Goal: Transaction & Acquisition: Obtain resource

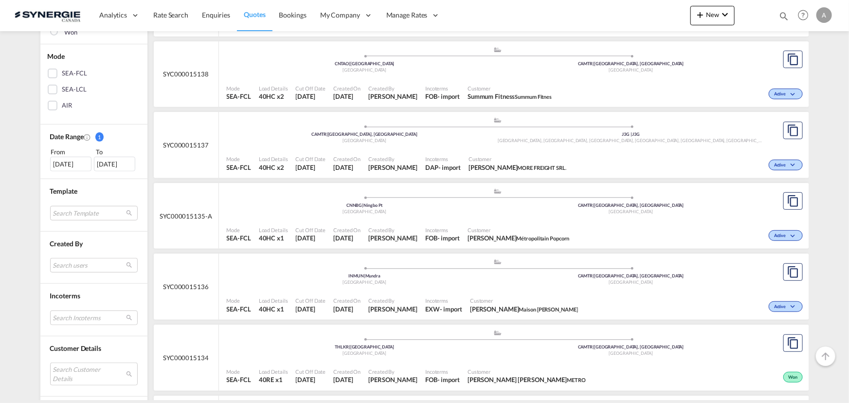
scroll to position [265, 0]
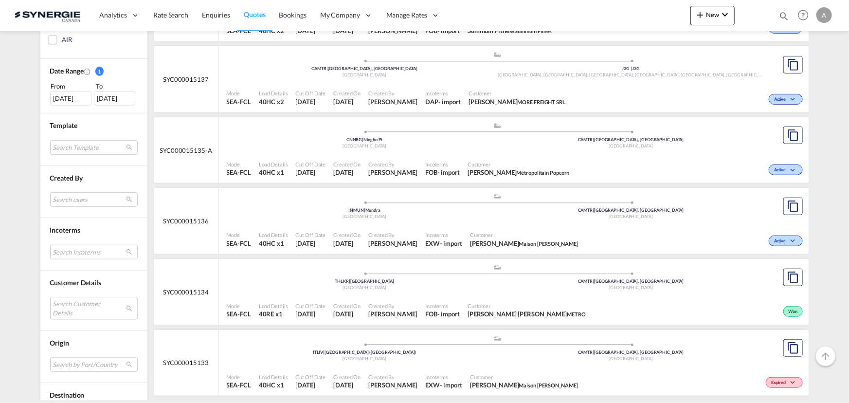
click at [68, 297] on md-select "Search Customer Details user name user claudia Corbeil c.corbeil@gosynergie.com…" at bounding box center [94, 308] width 88 height 22
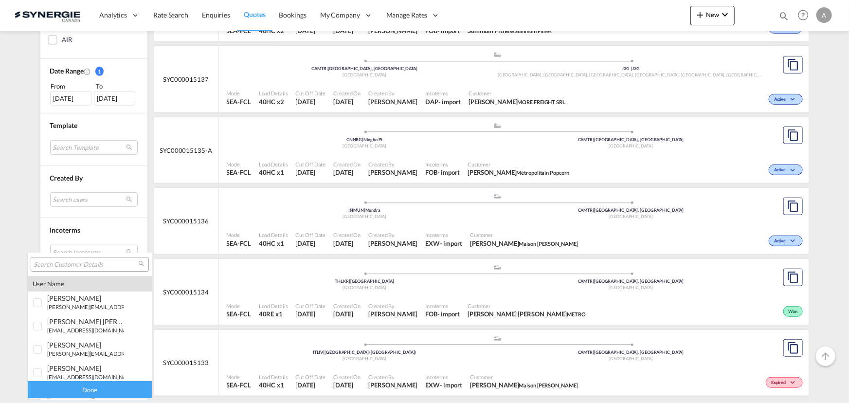
click at [62, 266] on input "search" at bounding box center [86, 264] width 105 height 9
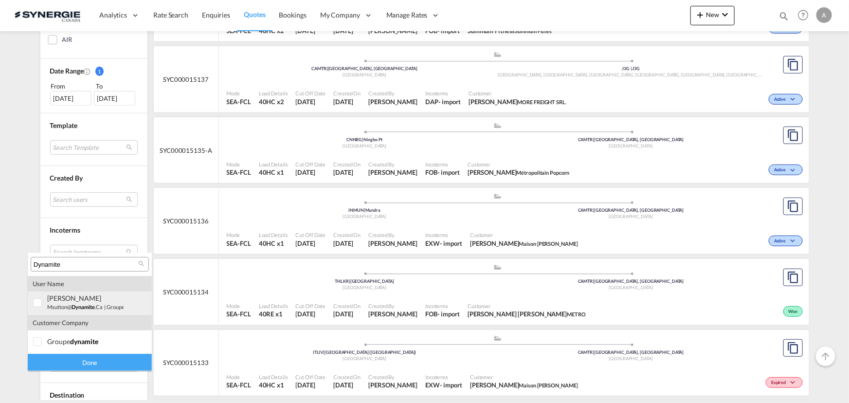
type input "Dynamite"
click at [93, 302] on div "marc Sutton msutton@ dynamite .ca | groupe dynamite" at bounding box center [85, 302] width 76 height 17
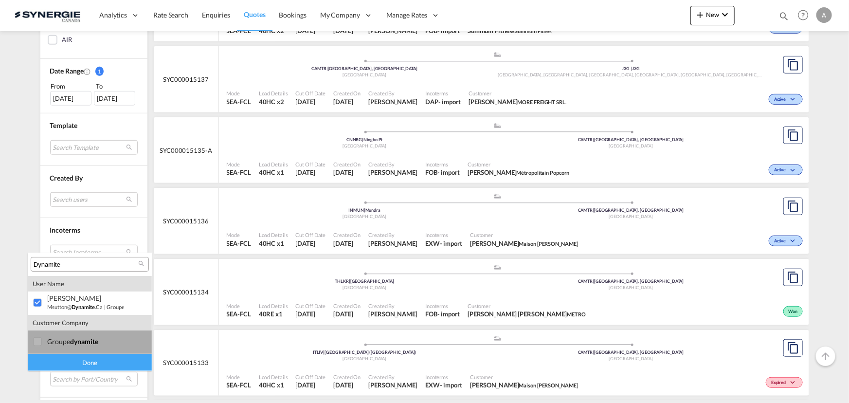
click at [112, 347] on md-option "company groupe dynamite" at bounding box center [90, 341] width 124 height 23
click at [110, 360] on div "Done" at bounding box center [90, 362] width 124 height 17
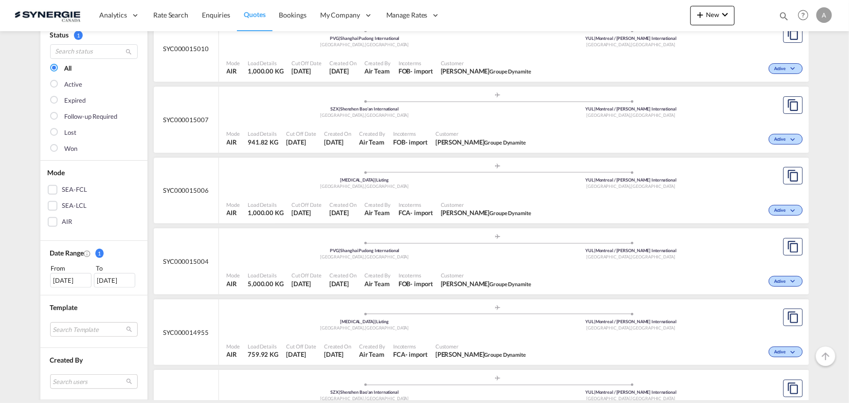
scroll to position [88, 0]
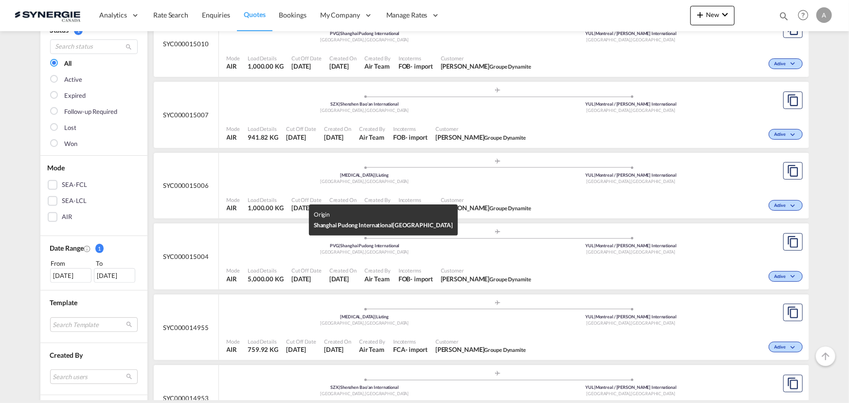
click at [397, 253] on div "Shanghai , China" at bounding box center [365, 252] width 267 height 6
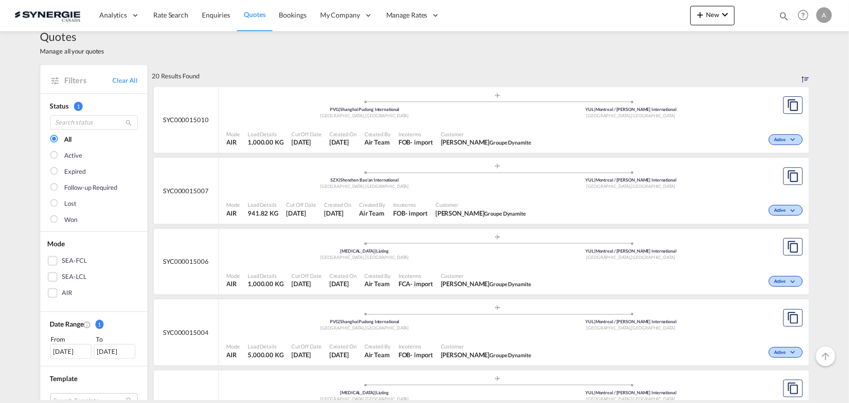
scroll to position [0, 0]
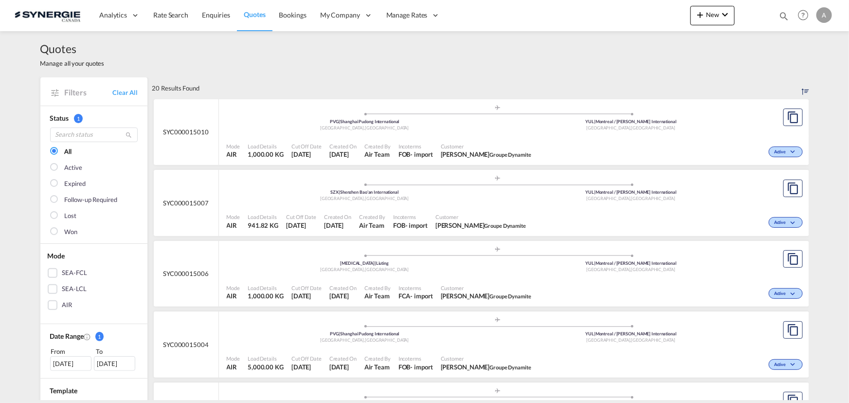
click at [356, 139] on div "Created On 24 Sep 2025" at bounding box center [342, 151] width 35 height 24
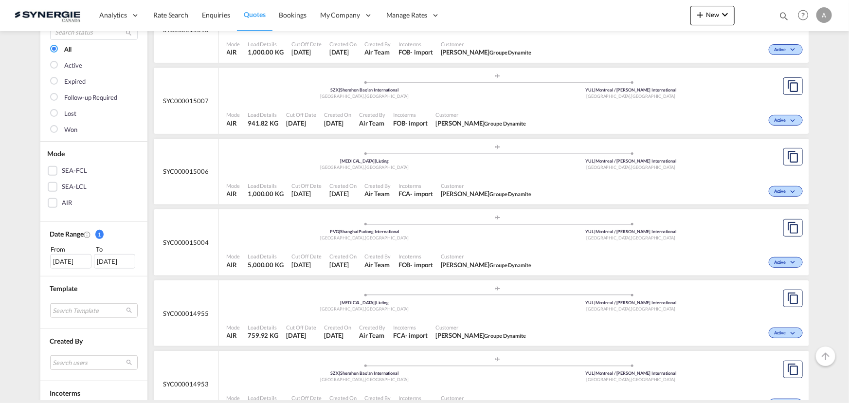
scroll to position [88, 0]
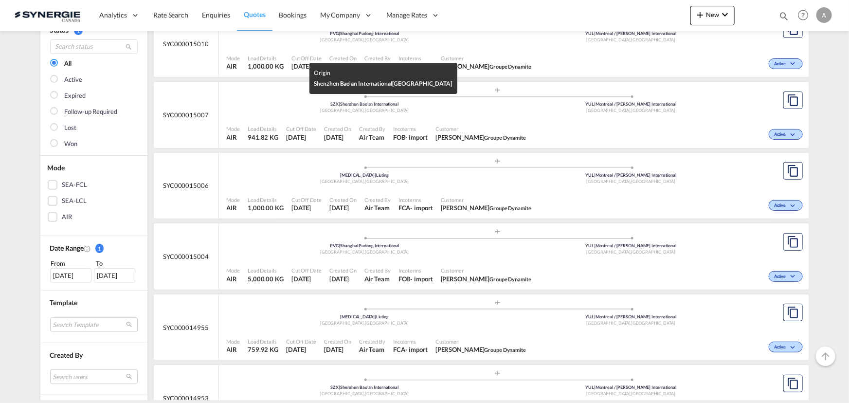
click at [412, 109] on div "Shenzhen , China" at bounding box center [365, 111] width 267 height 6
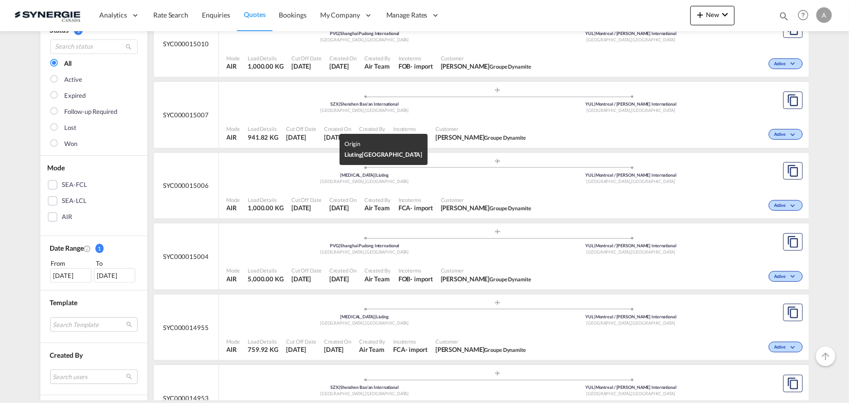
click at [484, 175] on div "TAO | Liuting" at bounding box center [365, 175] width 267 height 6
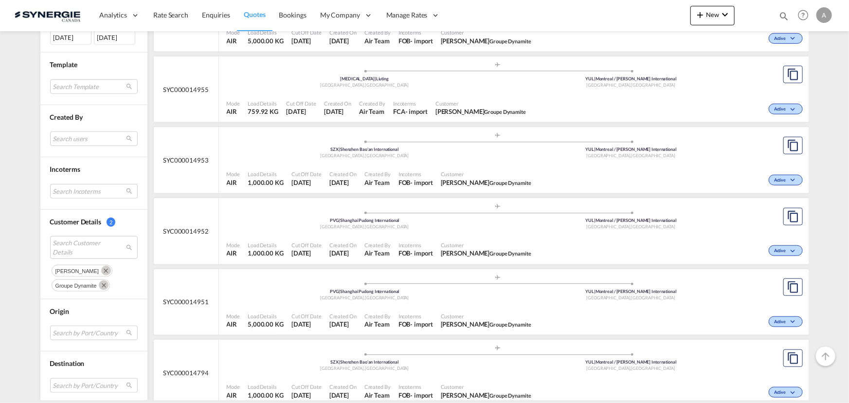
scroll to position [486, 0]
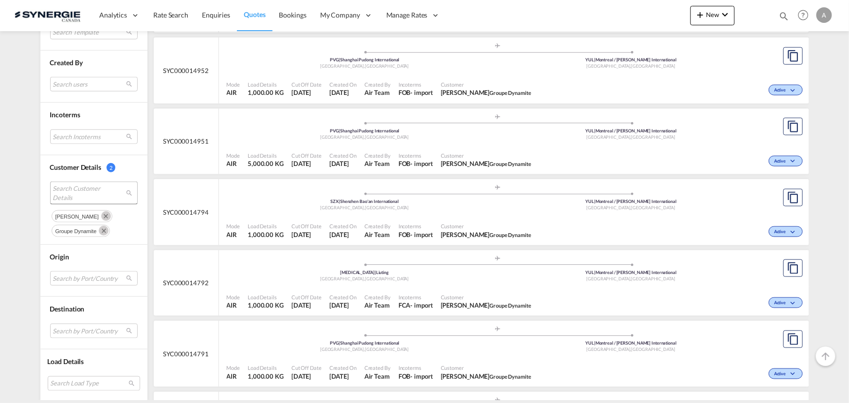
click at [100, 193] on span "Search Customer Details" at bounding box center [86, 193] width 67 height 18
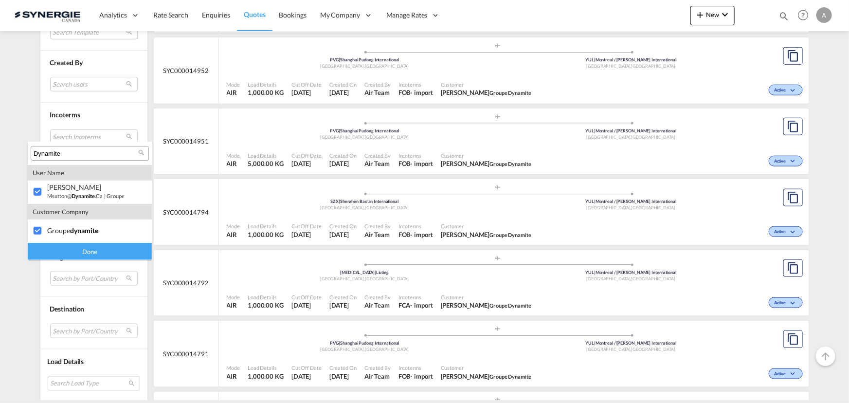
click at [99, 244] on div "Done" at bounding box center [90, 251] width 124 height 17
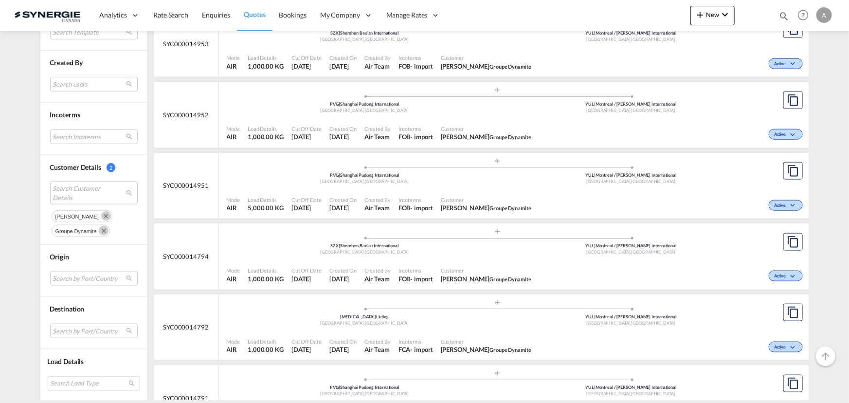
scroll to position [0, 0]
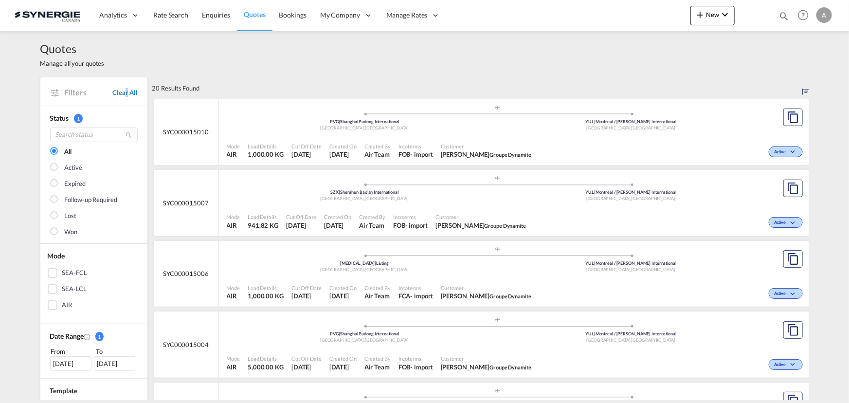
click at [124, 92] on link "Clear All" at bounding box center [124, 92] width 25 height 9
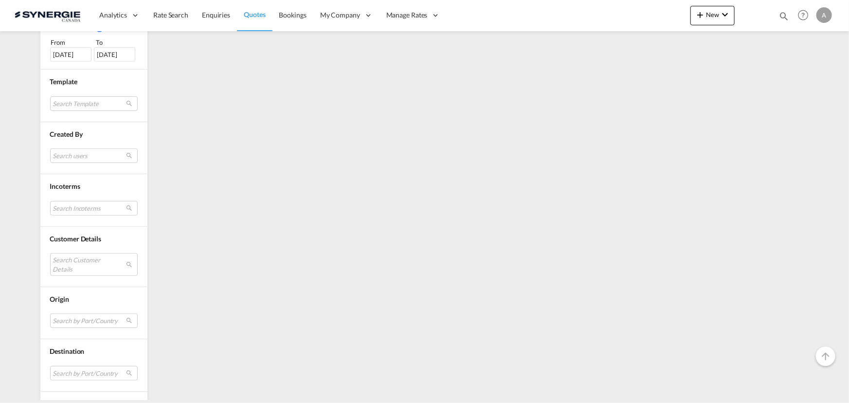
scroll to position [351, 0]
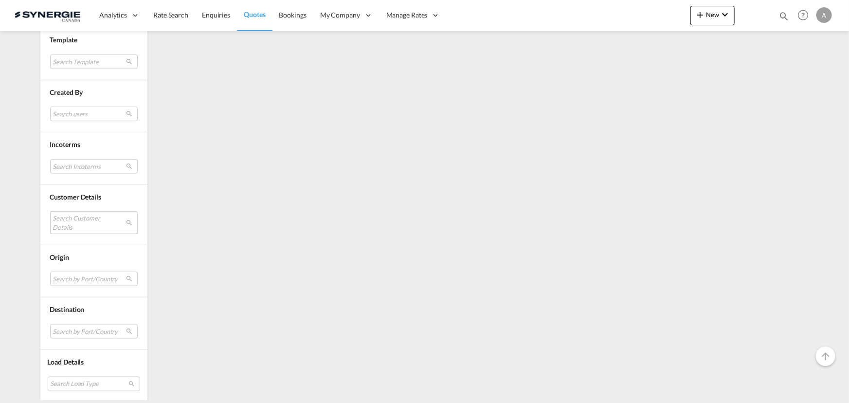
click at [78, 222] on md-select "Search Customer Details" at bounding box center [94, 222] width 88 height 22
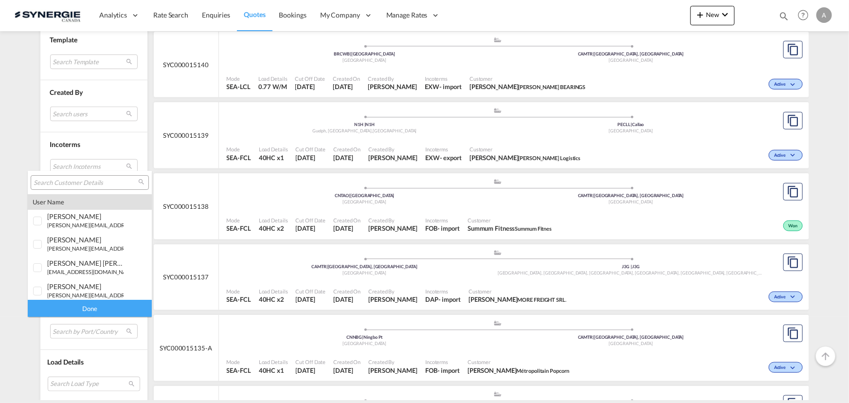
click at [62, 177] on div at bounding box center [90, 182] width 118 height 15
click at [51, 187] on div at bounding box center [90, 182] width 118 height 15
click at [56, 182] on input "search" at bounding box center [86, 183] width 105 height 9
type input "dynamite"
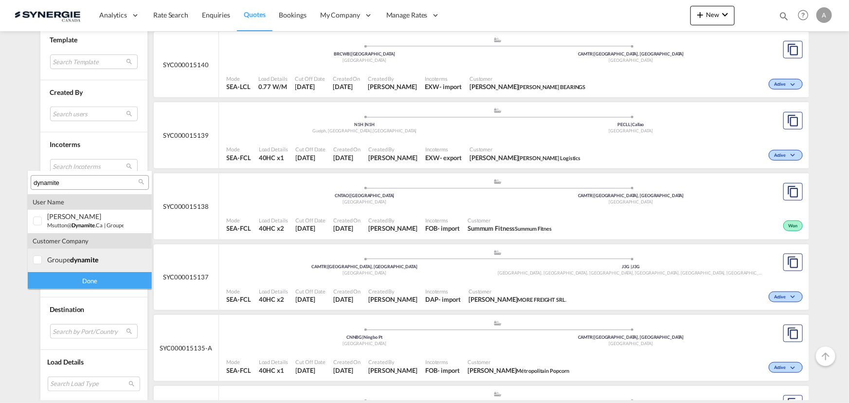
click at [71, 253] on md-option "company groupe dynamite" at bounding box center [90, 260] width 124 height 23
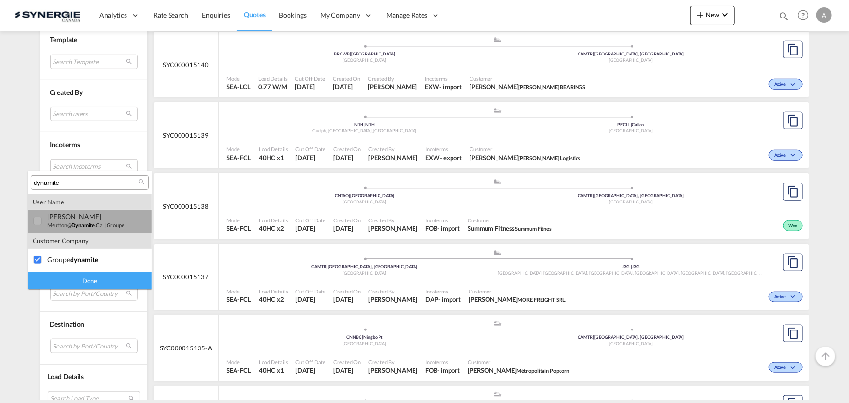
click at [70, 222] on small "msutton@ dynamite .ca" at bounding box center [74, 225] width 55 height 6
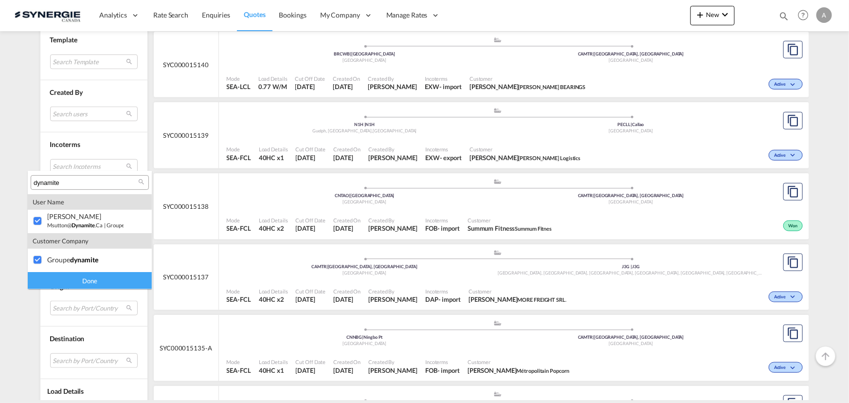
click at [78, 280] on div "Done" at bounding box center [90, 280] width 124 height 17
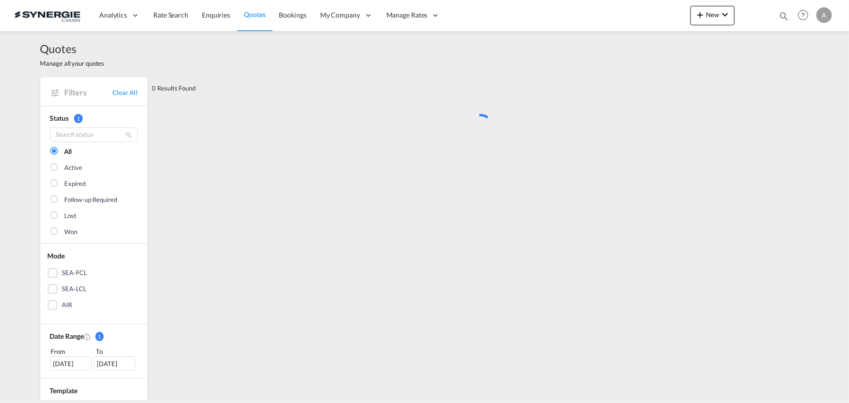
scroll to position [0, 0]
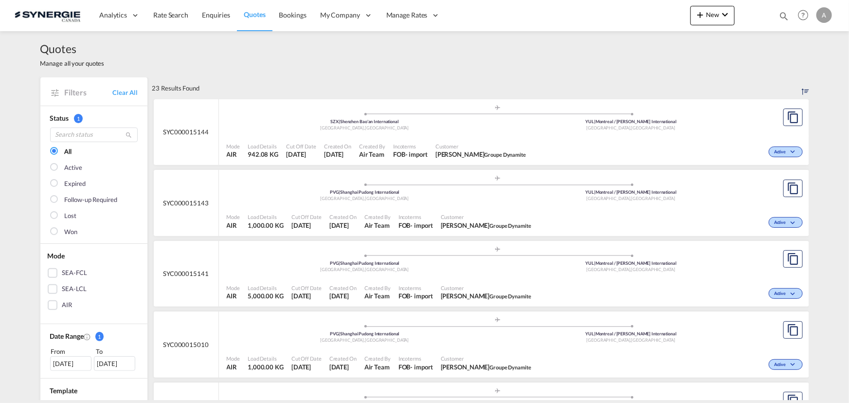
click at [691, 147] on div "Active" at bounding box center [667, 151] width 275 height 24
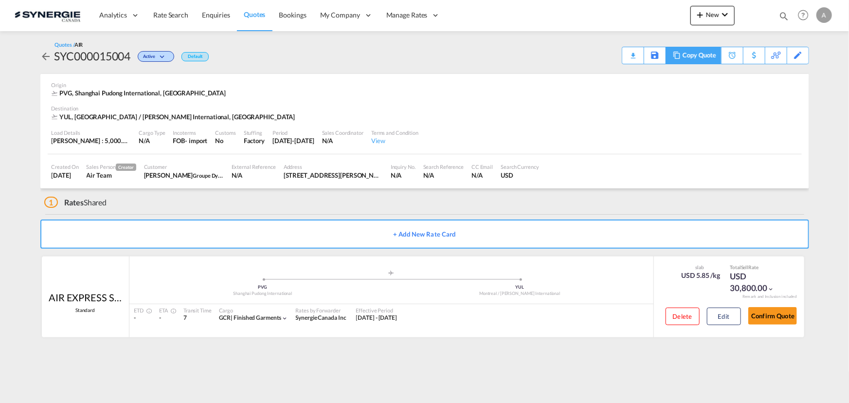
click at [685, 54] on div "Copy Quote" at bounding box center [699, 55] width 33 height 17
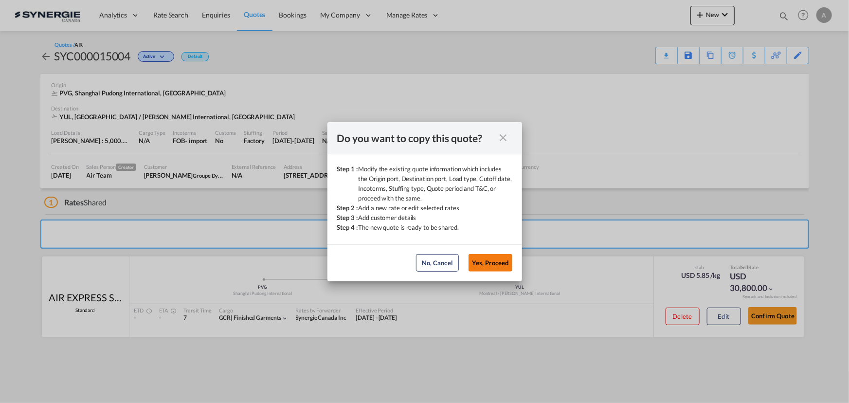
click at [485, 266] on button "Yes, Proceed" at bounding box center [490, 263] width 44 height 18
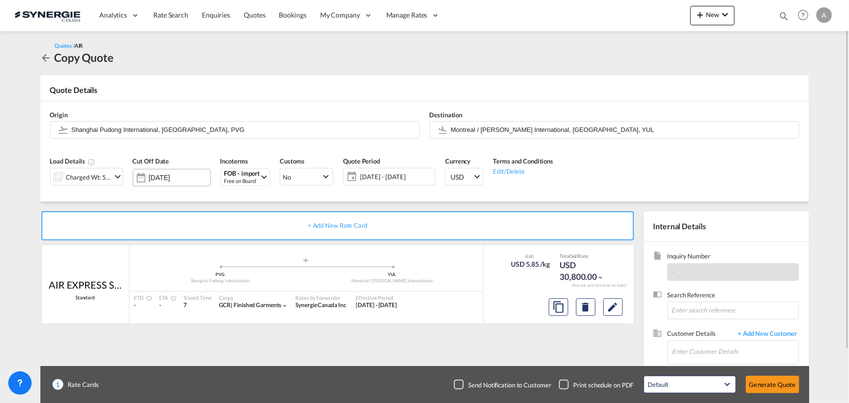
click at [180, 179] on input "[DATE]" at bounding box center [179, 178] width 61 height 8
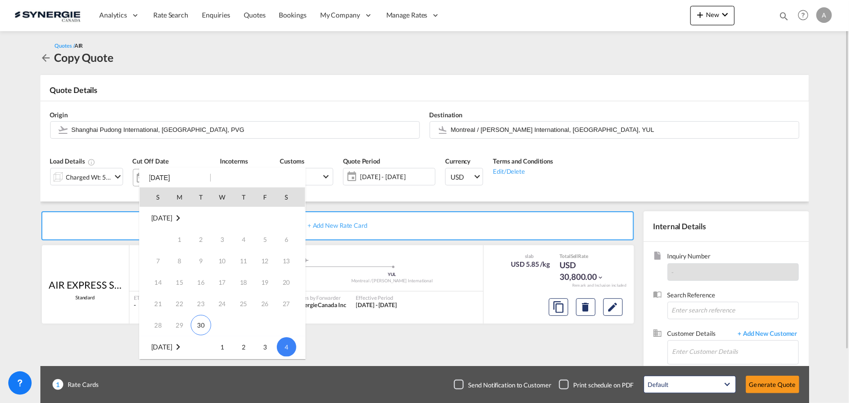
scroll to position [129, 0]
click at [285, 218] on span "4" at bounding box center [286, 217] width 19 height 19
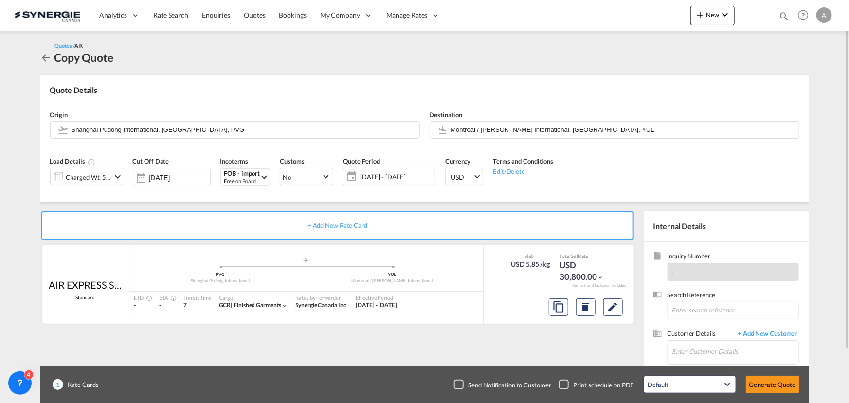
click at [373, 178] on span "29 Sep - 16 Oct 2025" at bounding box center [396, 176] width 72 height 9
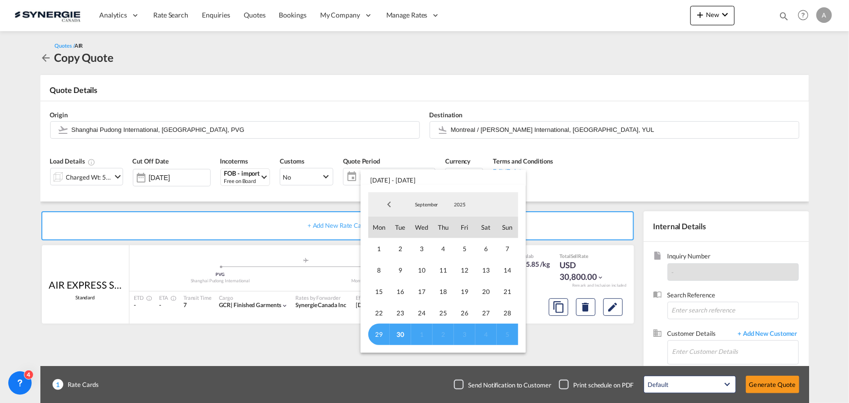
click at [403, 334] on span "30" at bounding box center [400, 334] width 21 height 21
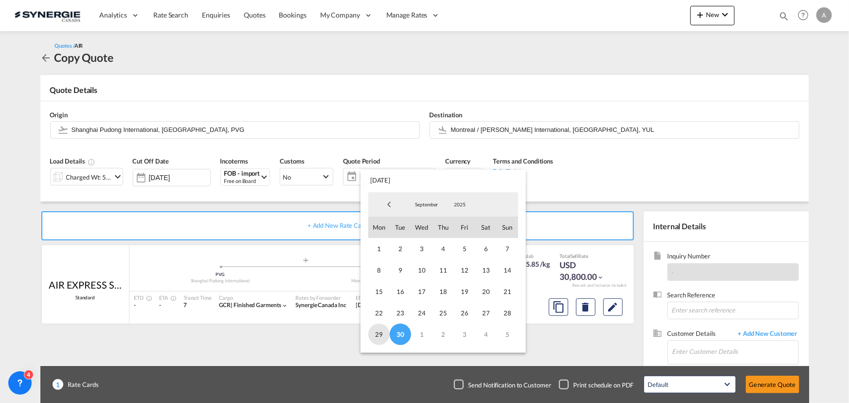
click at [381, 336] on span "29" at bounding box center [378, 334] width 21 height 21
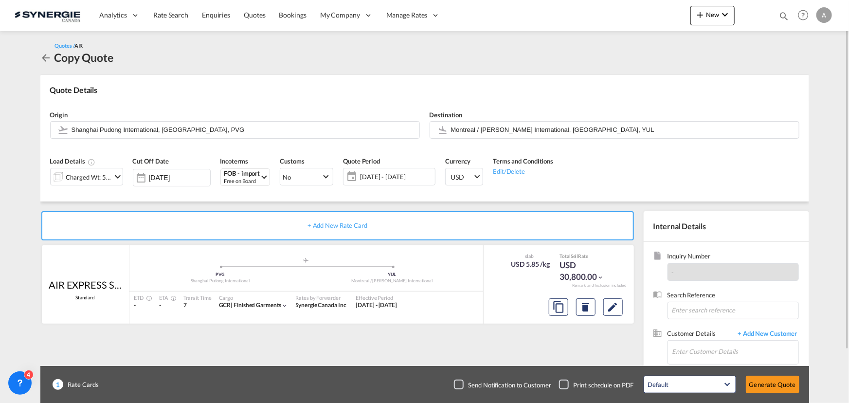
drag, startPoint x: 395, startPoint y: 185, endPoint x: 393, endPoint y: 176, distance: 8.9
click at [394, 184] on div "Quote Period 29 - 30 Sep 2025" at bounding box center [389, 174] width 102 height 46
click at [394, 176] on span "29 - 30 Sep 2025" at bounding box center [396, 176] width 72 height 9
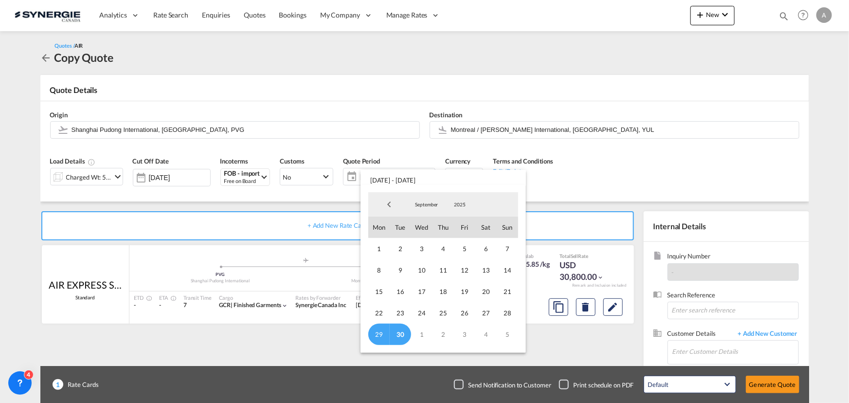
click at [378, 334] on span "29" at bounding box center [378, 334] width 21 height 21
click at [429, 204] on span "September" at bounding box center [426, 204] width 31 height 7
click at [425, 234] on md-option "October" at bounding box center [436, 227] width 66 height 23
click at [442, 292] on span "16" at bounding box center [442, 291] width 21 height 21
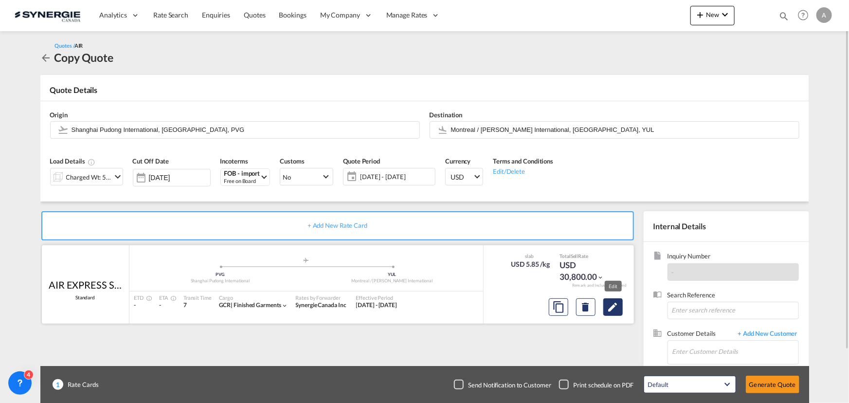
click at [609, 304] on md-icon "Edit" at bounding box center [613, 307] width 12 height 12
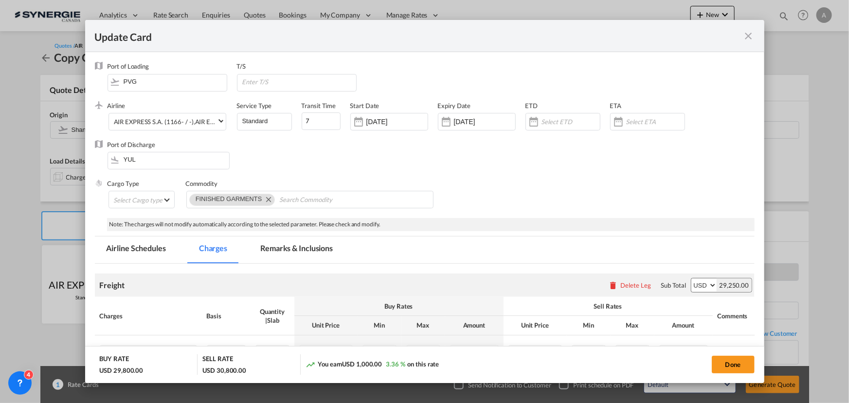
select select "chargeable_weight"
click at [392, 119] on input "[DATE]" at bounding box center [396, 122] width 61 height 8
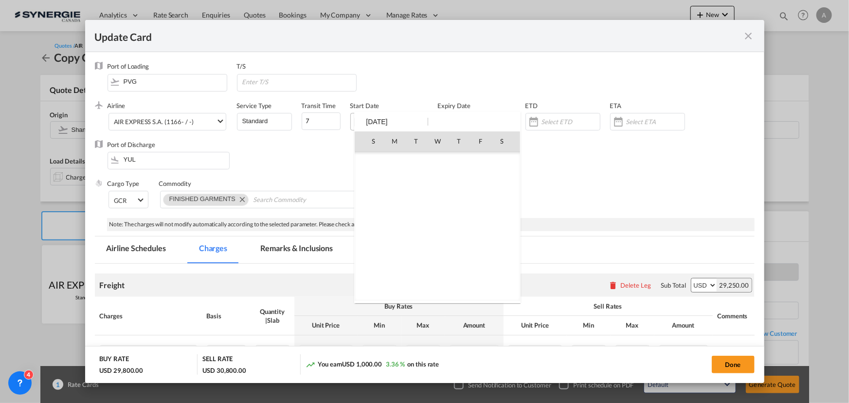
scroll to position [225347, 0]
click at [414, 268] on span "30" at bounding box center [416, 269] width 20 height 20
type input "[DATE]"
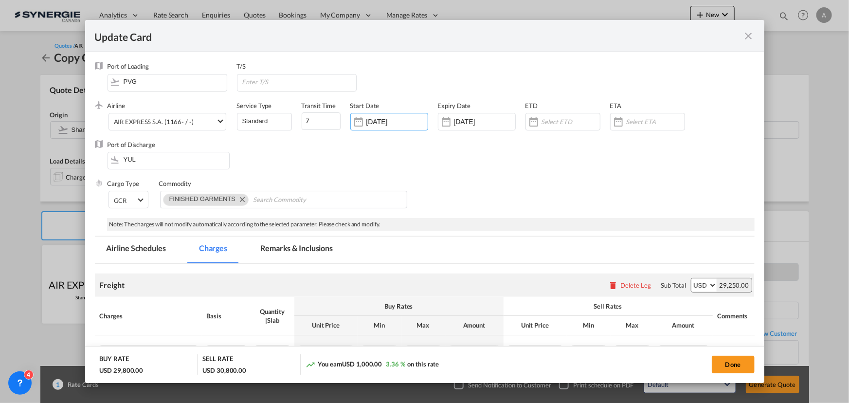
click at [493, 118] on input "[DATE]" at bounding box center [484, 122] width 61 height 8
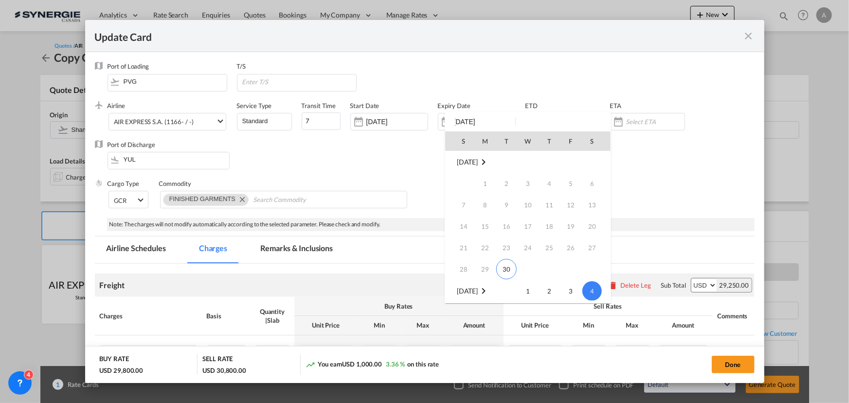
scroll to position [129, 0]
click at [592, 161] on span "4" at bounding box center [591, 161] width 19 height 19
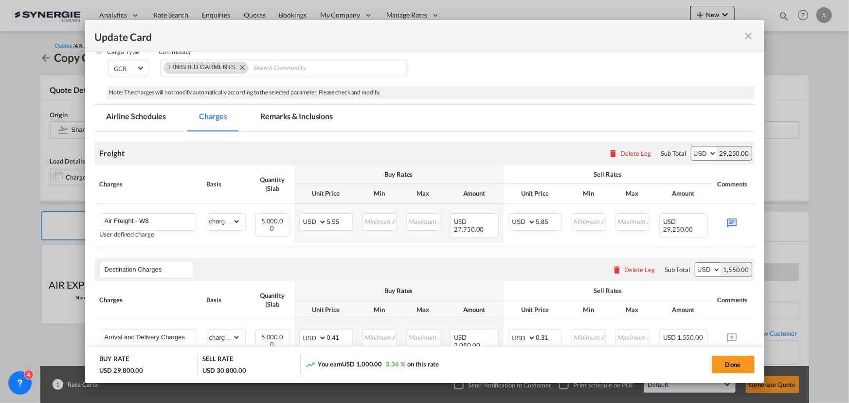
scroll to position [132, 0]
drag, startPoint x: 346, startPoint y: 218, endPoint x: 236, endPoint y: 205, distance: 110.3
click at [236, 205] on tr "Air Freight - W8 User defined charge Please Enter Already Exists gross_weight v…" at bounding box center [439, 222] width 689 height 39
type input "5.38"
drag, startPoint x: 555, startPoint y: 218, endPoint x: 540, endPoint y: 218, distance: 14.6
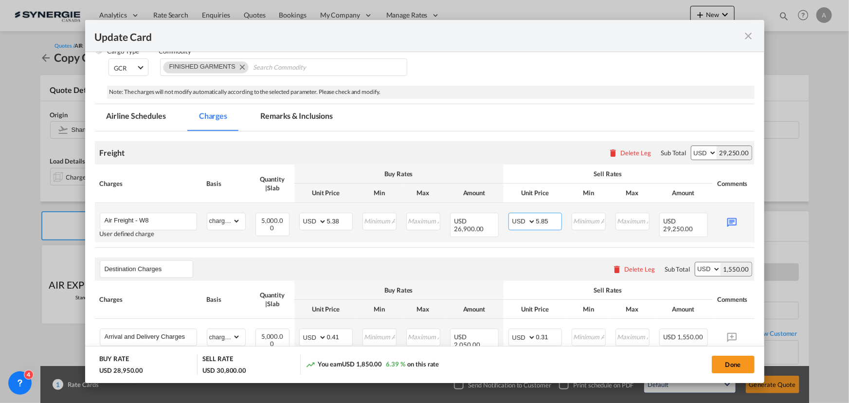
click at [540, 218] on input "5.85" at bounding box center [548, 220] width 25 height 15
type input "5.63"
click at [733, 225] on md-icon "Update CardPort of ..." at bounding box center [731, 221] width 17 height 17
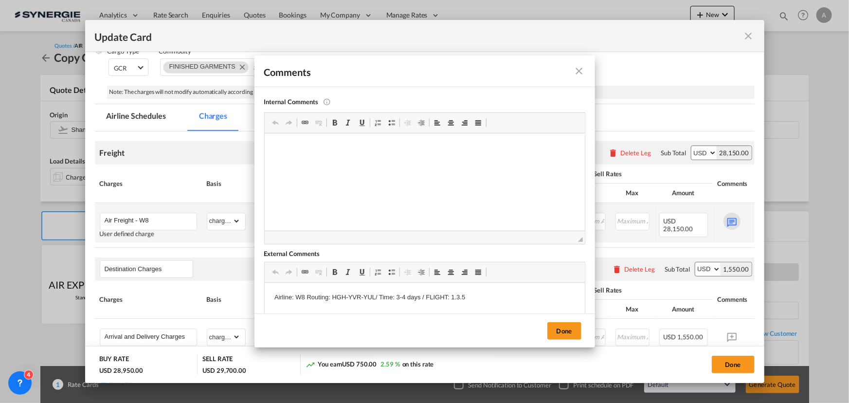
scroll to position [0, 0]
click at [569, 329] on button "Done" at bounding box center [564, 331] width 34 height 18
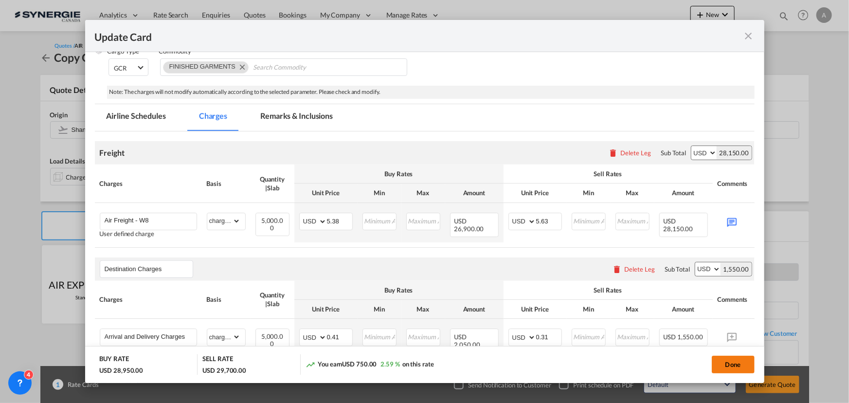
click at [726, 363] on button "Done" at bounding box center [733, 365] width 43 height 18
type input "[DATE]"
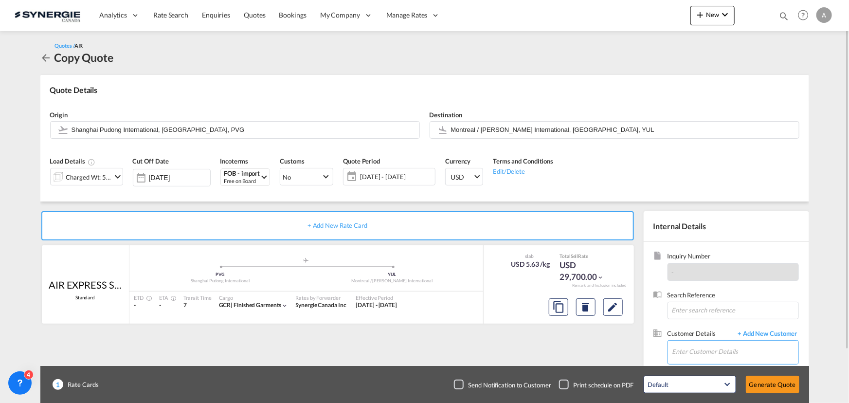
click at [712, 346] on input "Enter Customer Details" at bounding box center [735, 352] width 126 height 22
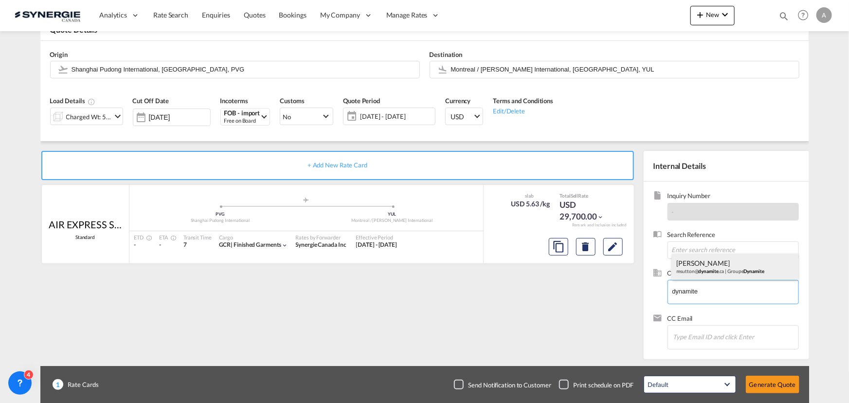
click at [717, 259] on div "[PERSON_NAME] msutton@ dynamite .ca | Groupe Dynamite" at bounding box center [735, 266] width 126 height 26
type input "Groupe Dynamite, [PERSON_NAME], [EMAIL_ADDRESS][DOMAIN_NAME]"
click at [784, 383] on button "Generate Quote" at bounding box center [773, 385] width 54 height 18
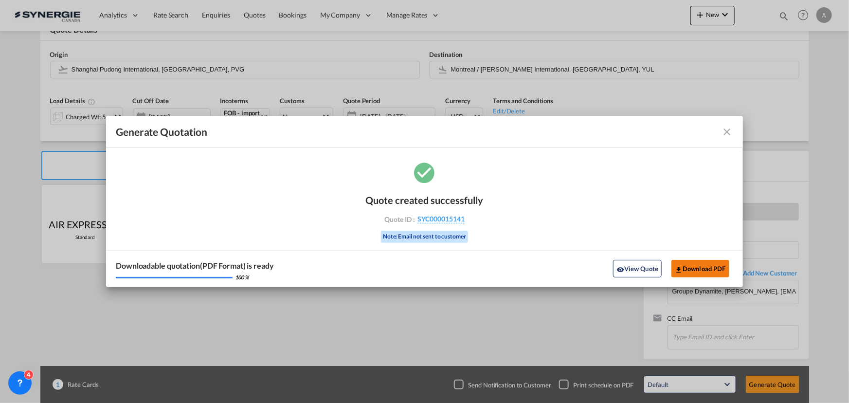
click at [696, 269] on button "Download PDF" at bounding box center [700, 269] width 58 height 18
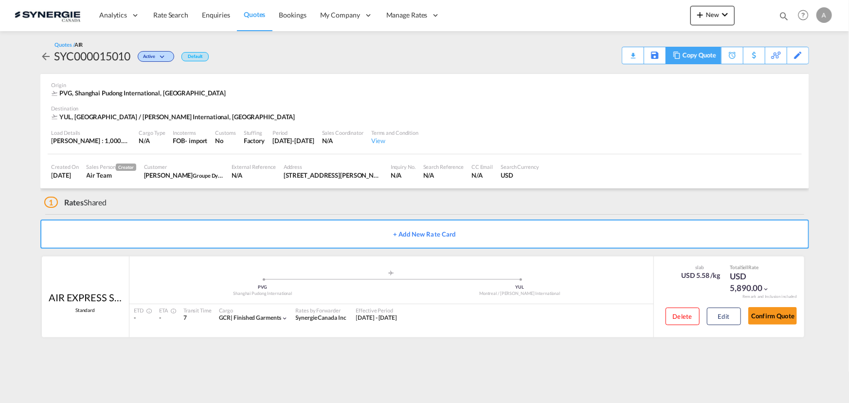
click at [699, 54] on div "Copy Quote" at bounding box center [699, 55] width 33 height 17
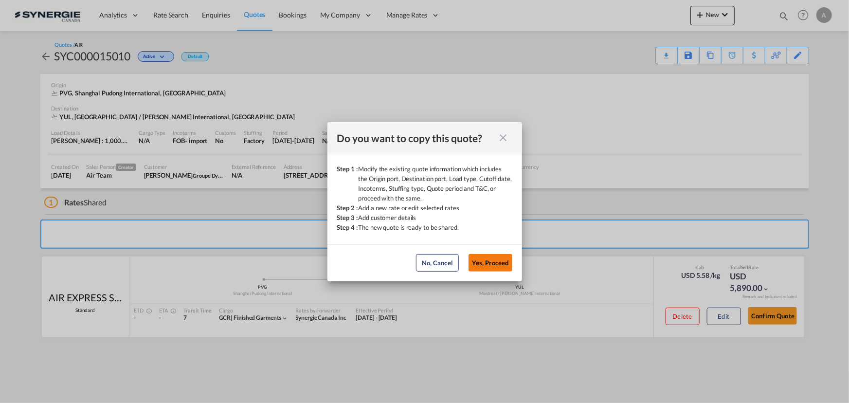
click at [485, 266] on button "Yes, Proceed" at bounding box center [490, 263] width 44 height 18
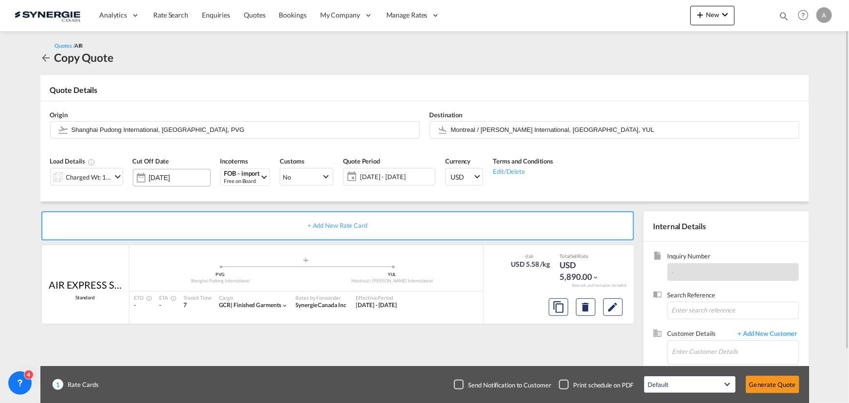
click at [178, 181] on input "[DATE]" at bounding box center [179, 178] width 61 height 8
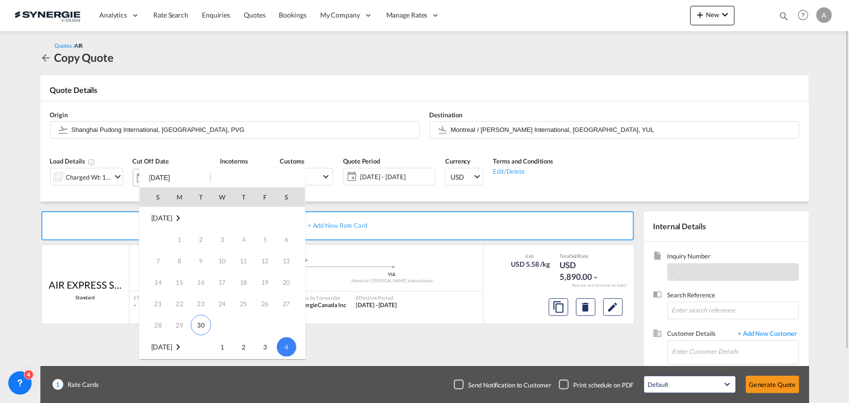
scroll to position [129, 0]
click at [285, 219] on span "4" at bounding box center [286, 217] width 19 height 19
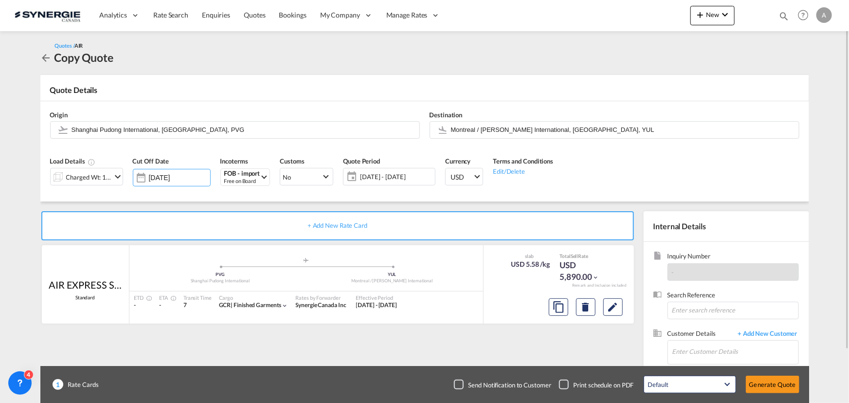
click at [383, 175] on span "24 Sep - 23 Oct 2025" at bounding box center [396, 176] width 72 height 9
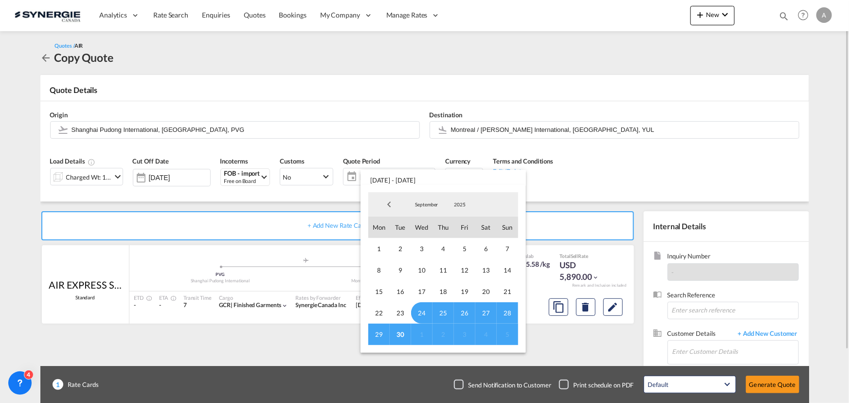
click at [609, 179] on md-backdrop at bounding box center [424, 201] width 849 height 403
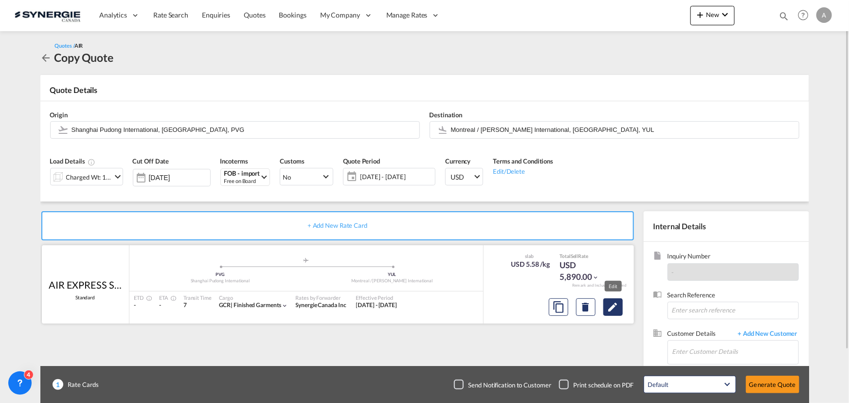
click at [615, 310] on md-icon "Edit" at bounding box center [613, 307] width 12 height 12
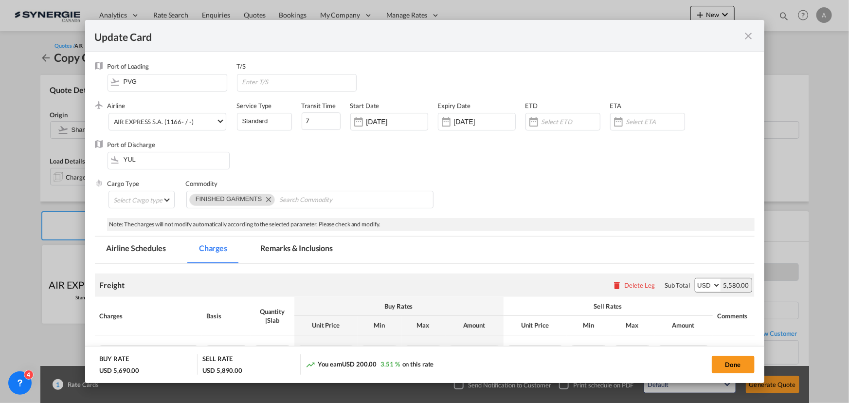
select select "chargeable_weight"
click at [399, 120] on input "23 Sep 2025" at bounding box center [396, 122] width 61 height 8
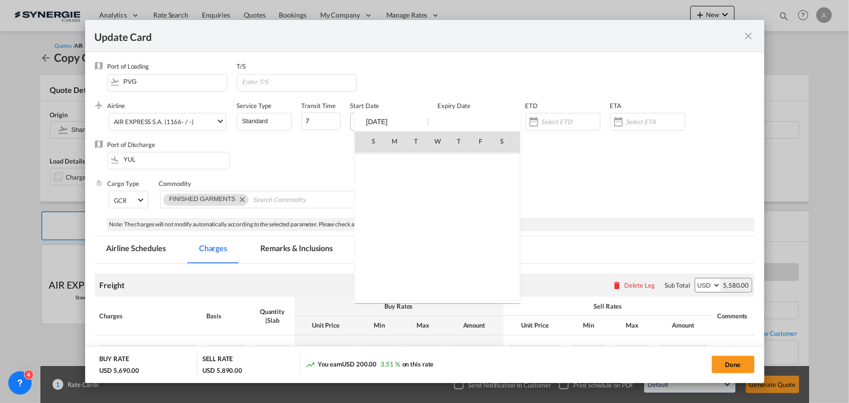
scroll to position [225347, 0]
click at [415, 272] on span "30" at bounding box center [416, 269] width 20 height 20
type input "[DATE]"
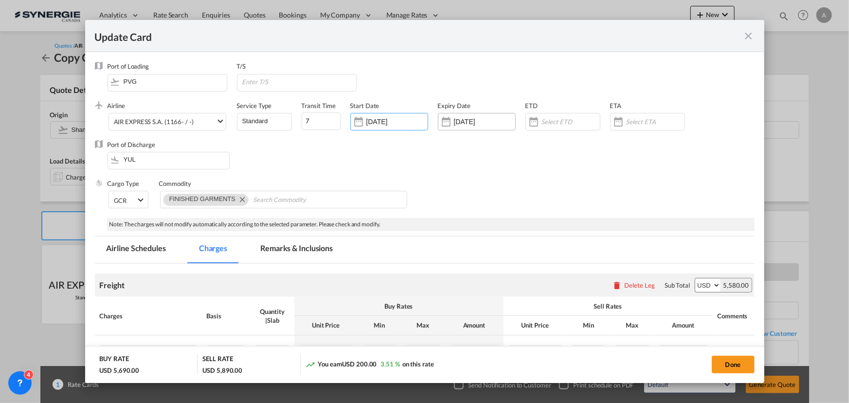
click at [469, 124] on input "11 Oct 2025" at bounding box center [484, 122] width 61 height 8
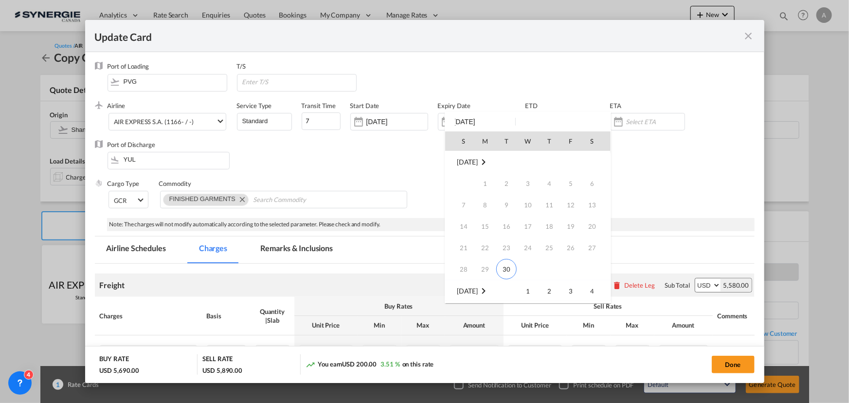
scroll to position [129, 0]
click at [598, 160] on span "4" at bounding box center [591, 161] width 19 height 19
type input "[DATE]"
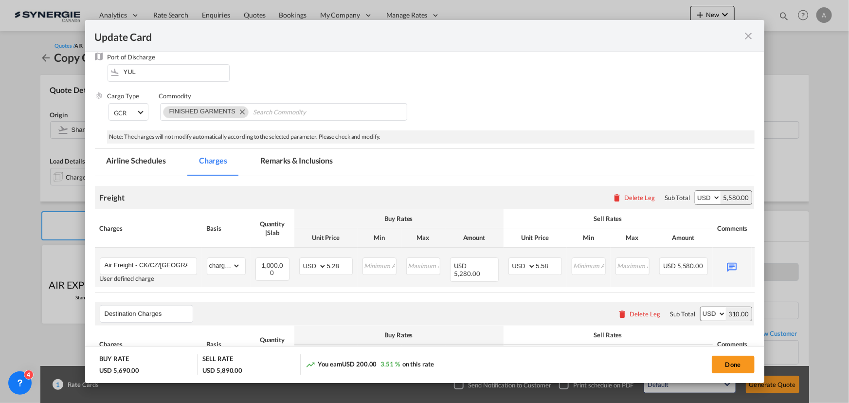
scroll to position [88, 0]
drag, startPoint x: 338, startPoint y: 264, endPoint x: 304, endPoint y: 262, distance: 34.6
click at [304, 262] on md-input-container "AED AFN ALL AMD ANG AOA ARS AUD AWG AZN BAM BBD BDT BGN BHD BIF BMD BND BOB BRL…" at bounding box center [326, 266] width 54 height 18
type input "5.63"
drag, startPoint x: 551, startPoint y: 265, endPoint x: 534, endPoint y: 265, distance: 17.5
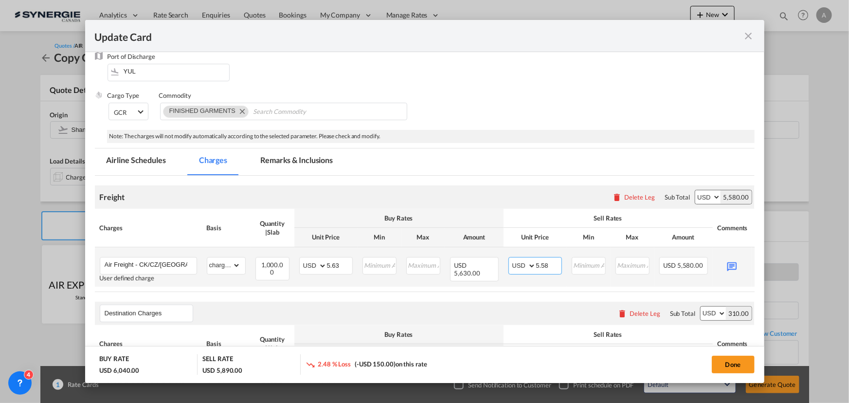
click at [534, 265] on md-input-container "AED AFN ALL AMD ANG AOA ARS AUD AWG AZN BAM BBD BDT BGN BHD BIF BMD BND BOB BRL…" at bounding box center [535, 266] width 54 height 18
type input "5.93"
click at [731, 264] on md-icon "Update CardPort of ..." at bounding box center [731, 265] width 17 height 17
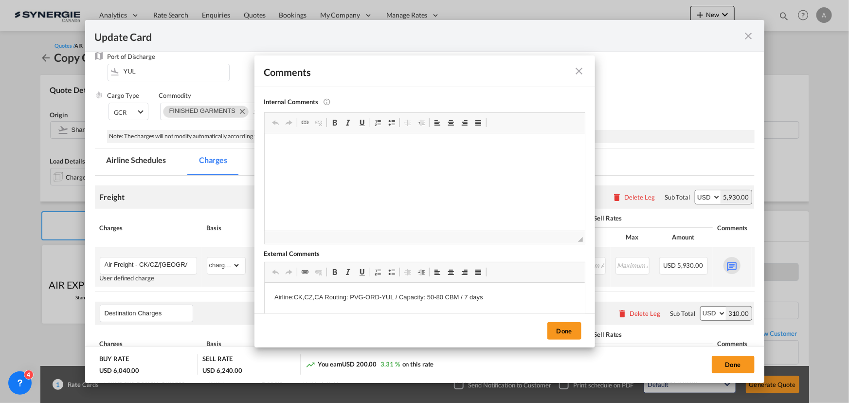
scroll to position [0, 0]
click at [561, 328] on button "Done" at bounding box center [564, 331] width 34 height 18
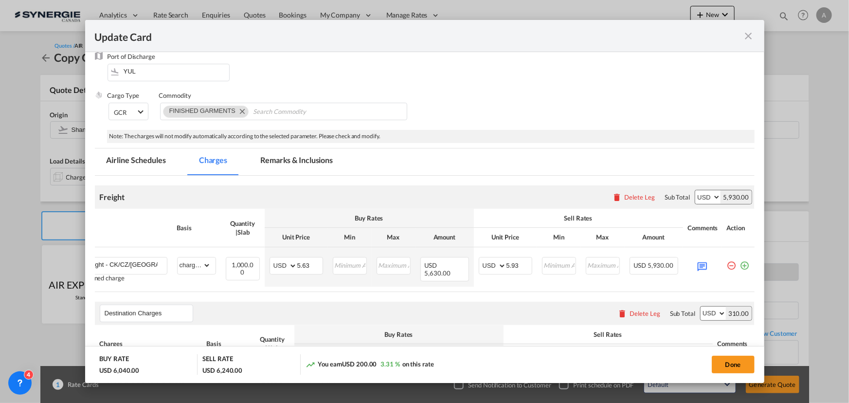
scroll to position [0, 31]
click at [704, 264] on md-icon "Update CardPort of ..." at bounding box center [702, 265] width 17 height 17
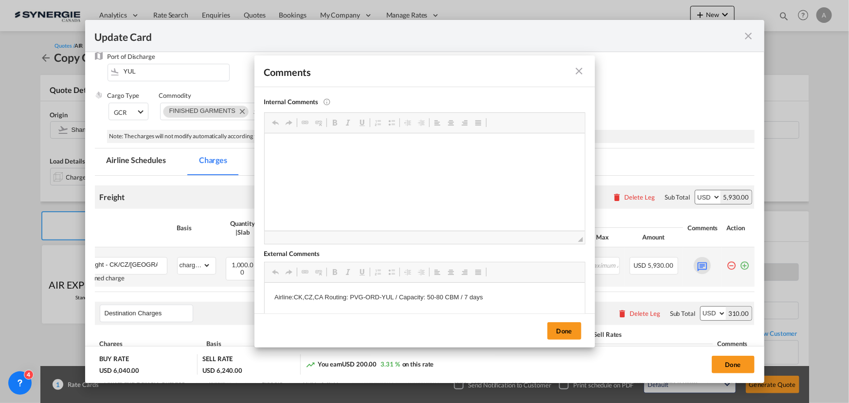
scroll to position [0, 0]
drag, startPoint x: 496, startPoint y: 297, endPoint x: 303, endPoint y: 290, distance: 193.3
click at [281, 298] on p "Airline:CK,CZ,CA Routing: PVG-ORD-YUL / Capacity: 50-80 CBM / 7 days" at bounding box center [424, 297] width 301 height 10
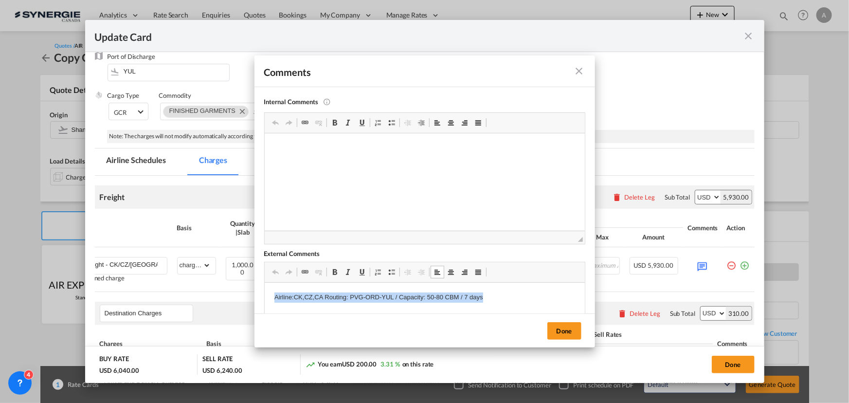
drag, startPoint x: 274, startPoint y: 297, endPoint x: 488, endPoint y: 284, distance: 214.9
click at [488, 284] on html "Airline:CK,CZ,CA Routing: PVG-ORD-YUL / Capacity: 50-80 CBM / 7 days" at bounding box center [424, 298] width 320 height 30
copy p "Airline:CK,CZ,CA Routing: PVG-ORD-YUL / Capacity: 50-80 CBM / 7 days"
click at [564, 330] on button "Done" at bounding box center [564, 331] width 34 height 18
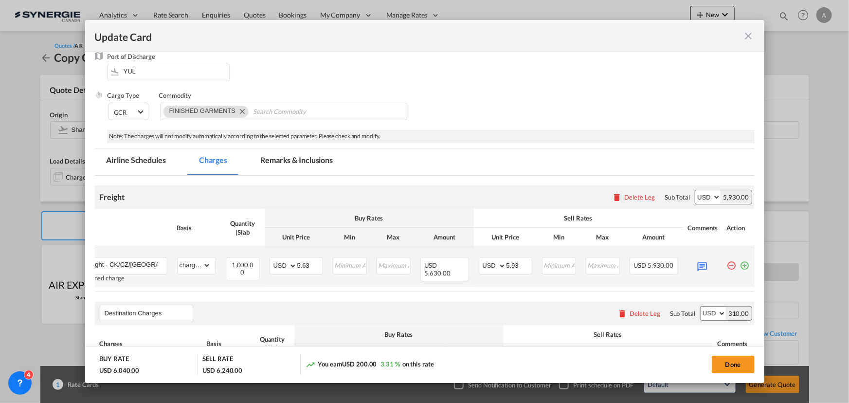
click at [742, 263] on md-icon "icon-plus-circle-outline green-400-fg" at bounding box center [745, 262] width 10 height 10
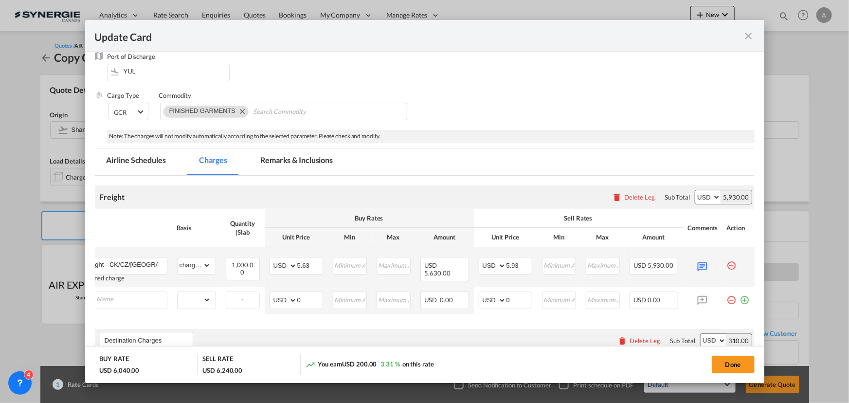
scroll to position [0, 10]
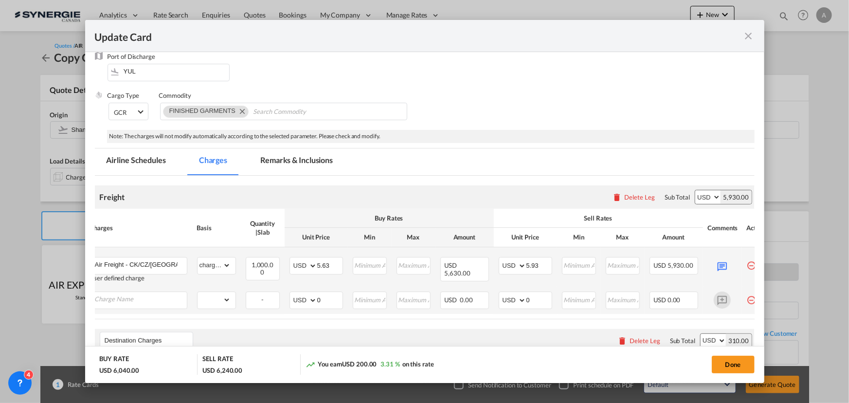
click at [725, 298] on md-icon "Update CardPort of ..." at bounding box center [722, 299] width 17 height 17
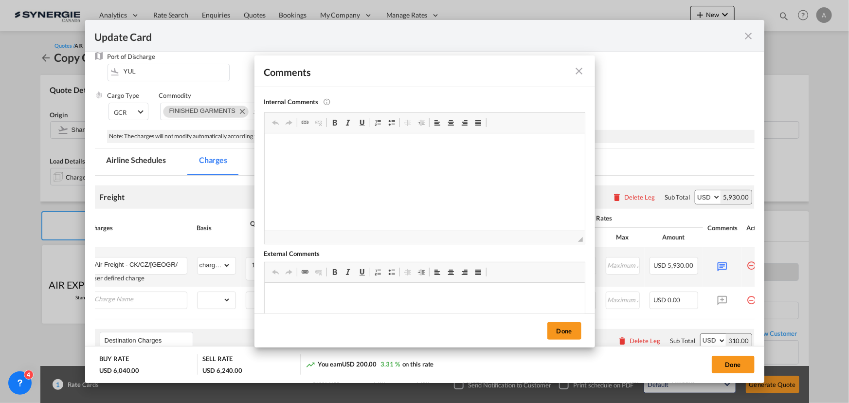
scroll to position [0, 0]
drag, startPoint x: 322, startPoint y: 296, endPoint x: 293, endPoint y: 295, distance: 28.7
click at [293, 295] on p "Airline:CK,CZ,CA Routing: PVG-ORD-YUL / Capacity: 50-80 CBM / 7 days" at bounding box center [424, 297] width 301 height 10
drag, startPoint x: 370, startPoint y: 299, endPoint x: 343, endPoint y: 302, distance: 26.9
click at [343, 302] on p "Airline:KJ Routing: PVG-ORD-YUL / Capacity: 50-80 CBM / 7 days" at bounding box center [424, 297] width 301 height 10
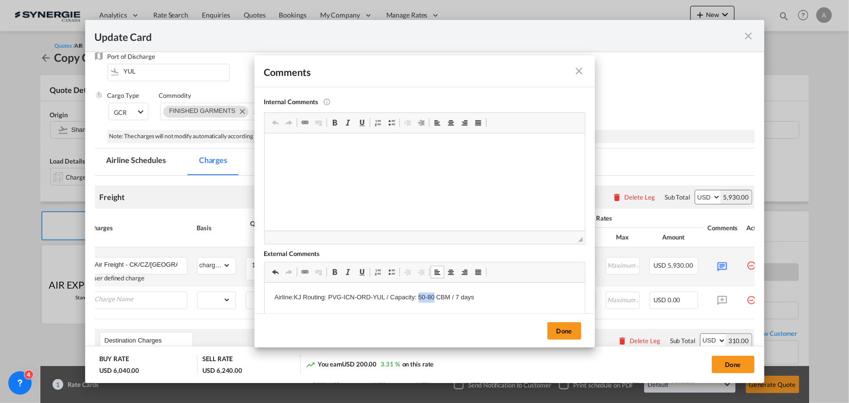
drag, startPoint x: 431, startPoint y: 299, endPoint x: 419, endPoint y: 298, distance: 11.7
click at [419, 298] on p "Airline:KJ Routing: PVG-ICN-ORD-YUL / Capacity: 50-80 CBM / 7 days" at bounding box center [424, 297] width 301 height 10
click at [565, 331] on button "Done" at bounding box center [564, 331] width 34 height 18
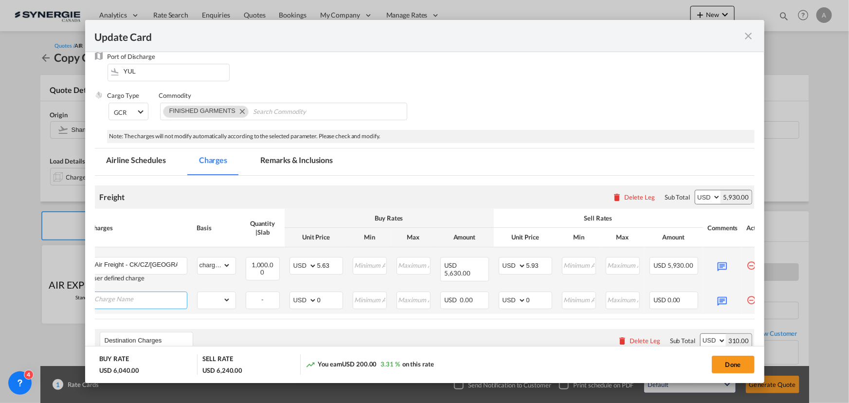
click at [143, 302] on input "Charge Name" at bounding box center [141, 299] width 92 height 15
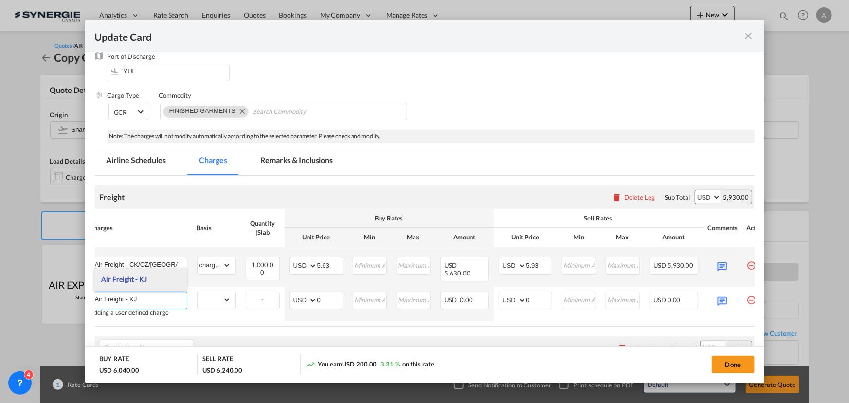
type input "Air Freight - KJ"
click at [130, 276] on span "Air Freight - KJ" at bounding box center [123, 279] width 45 height 8
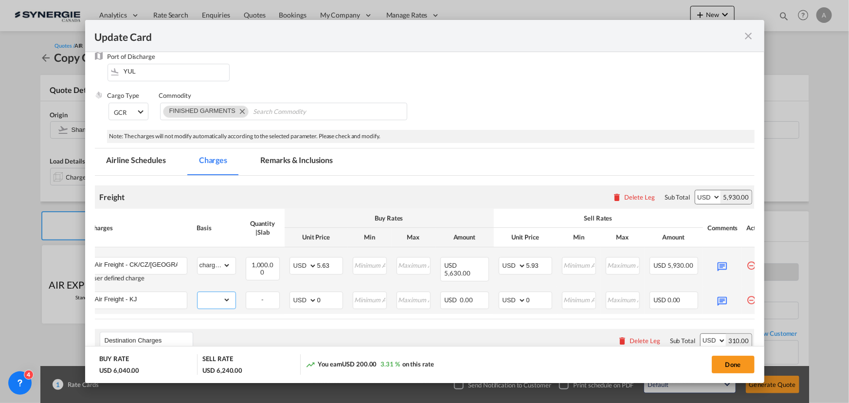
click at [218, 296] on select "gross_weight volumetric_weight per_shipment per_bl per_km % on air freight per_…" at bounding box center [214, 300] width 33 height 16
select select "chargeable_weight"
click at [198, 292] on select "gross_weight volumetric_weight per_shipment per_bl per_km % on air freight per_…" at bounding box center [214, 300] width 33 height 16
drag, startPoint x: 334, startPoint y: 297, endPoint x: 248, endPoint y: 288, distance: 86.5
click at [248, 290] on tr "Air Freight - KJ Please Enter Already Exists gross_weight volumetric_weight per…" at bounding box center [429, 303] width 689 height 33
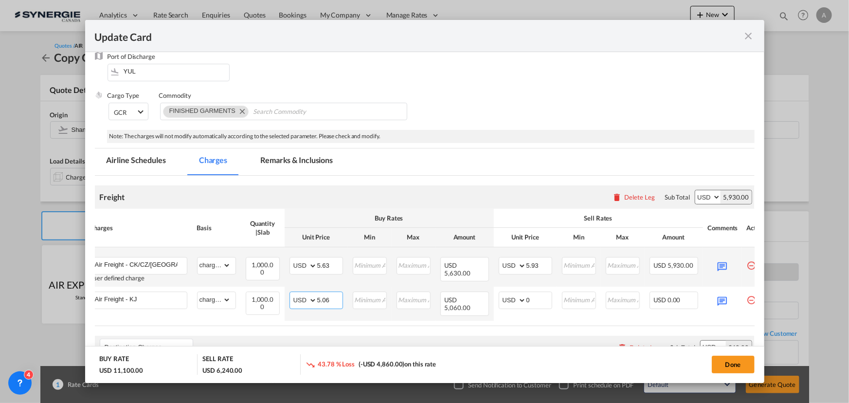
type input "5.06"
click at [507, 303] on md-input-container "AED AFN ALL AMD ANG AOA ARS AUD AWG AZN BAM BBD BDT BGN BHD BIF BMD BND BOB BRL…" at bounding box center [526, 300] width 54 height 18
type input "5.36"
click at [726, 299] on md-icon "Update CardPort of ..." at bounding box center [722, 299] width 17 height 17
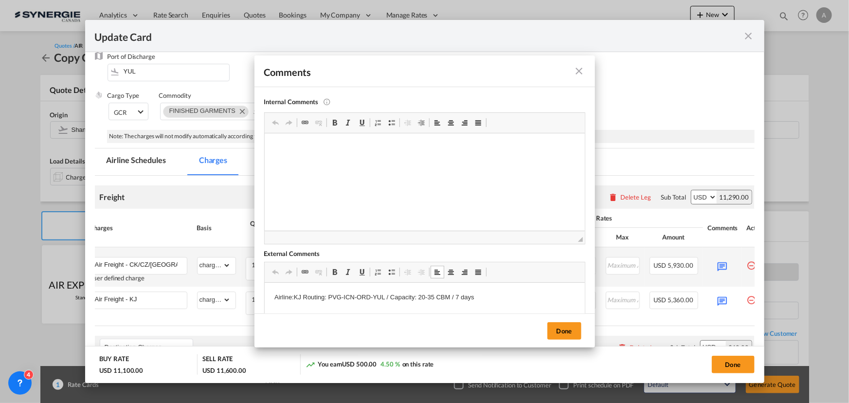
click at [578, 67] on md-icon "icon-close fg-AAA8AD m-0 pointer" at bounding box center [580, 71] width 12 height 12
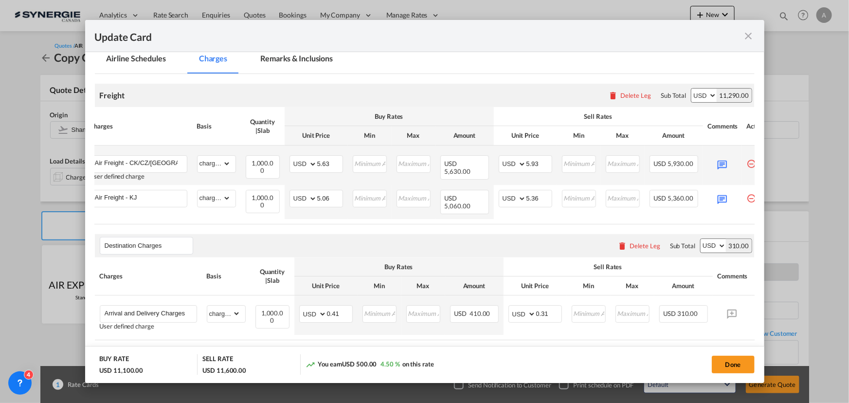
scroll to position [204, 0]
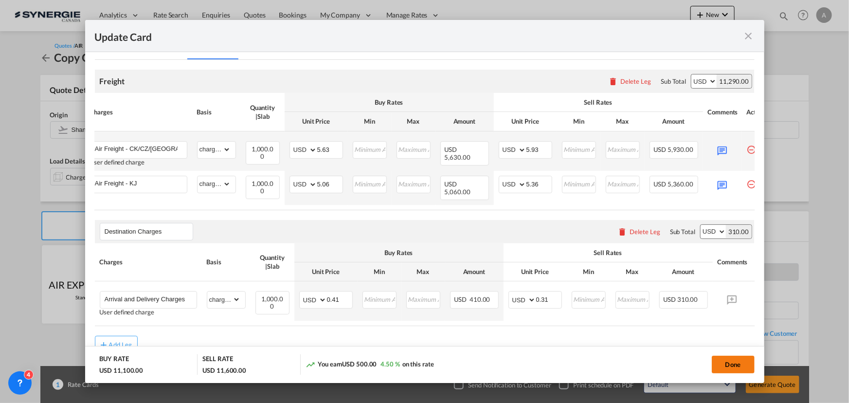
click at [737, 362] on button "Done" at bounding box center [733, 365] width 43 height 18
type input "[DATE]"
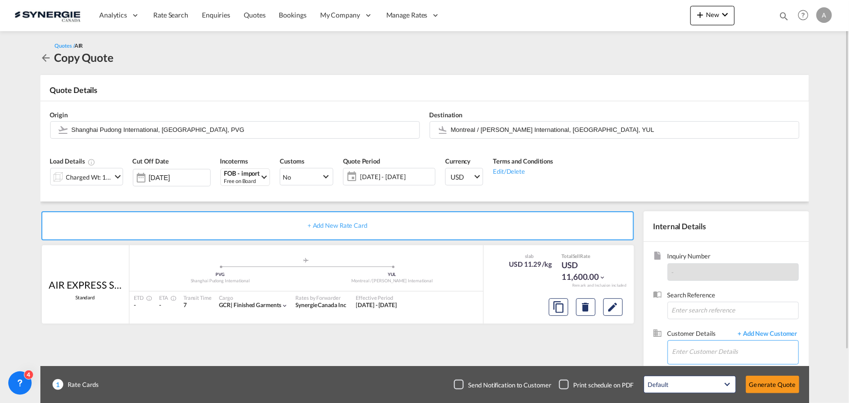
click at [710, 350] on input "Enter Customer Details" at bounding box center [735, 352] width 126 height 22
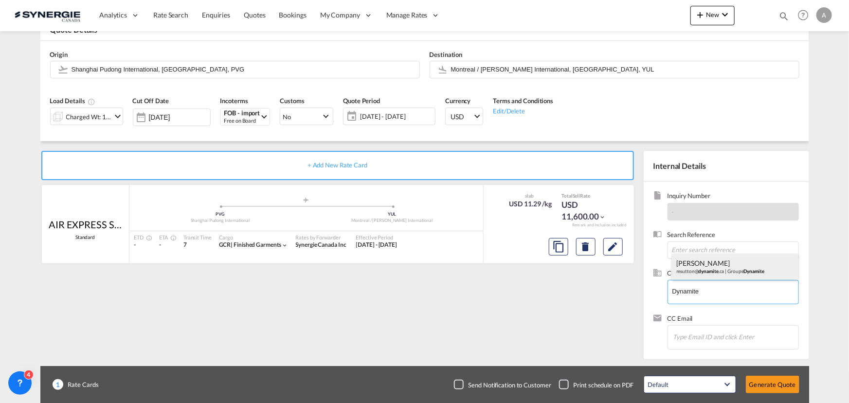
click at [725, 266] on div "Marc Sutton msutton@ dynamite .ca | Groupe Dynamite" at bounding box center [735, 266] width 126 height 26
type input "Groupe Dynamite, Marc Sutton, msutton@dynamite.ca"
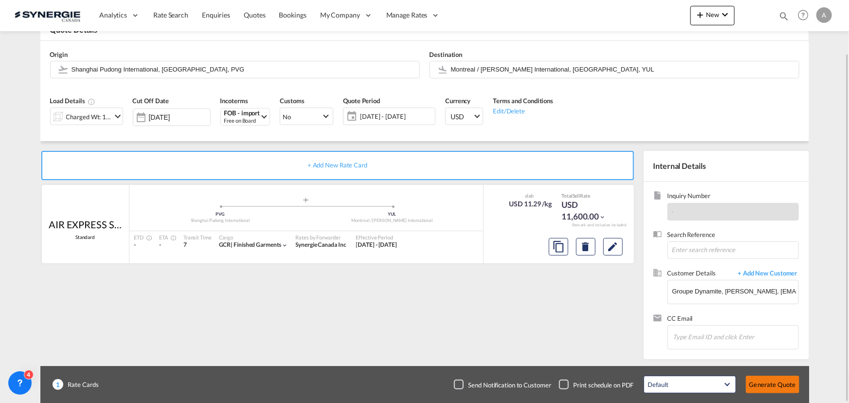
click at [766, 381] on button "Generate Quote" at bounding box center [773, 385] width 54 height 18
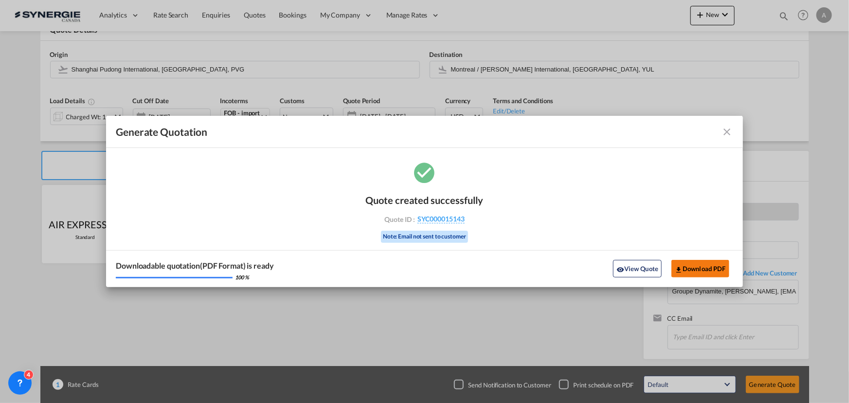
click at [692, 267] on button "Download PDF" at bounding box center [700, 269] width 58 height 18
click at [725, 133] on md-icon "icon-close fg-AAA8AD cursor m-0" at bounding box center [727, 132] width 12 height 12
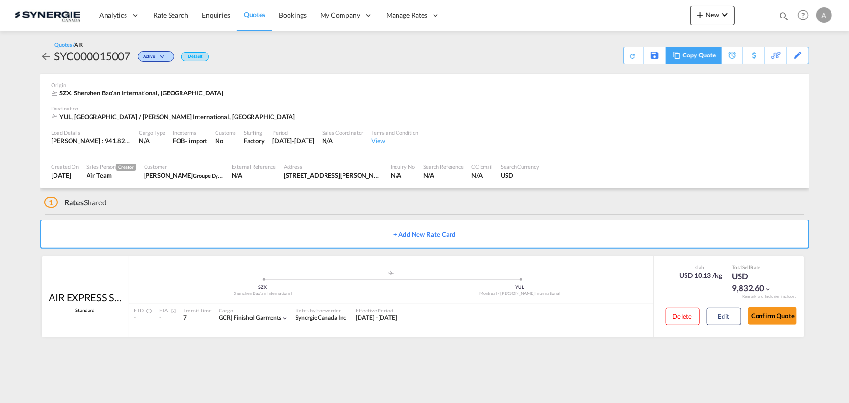
click at [688, 54] on div "Copy Quote" at bounding box center [699, 55] width 33 height 17
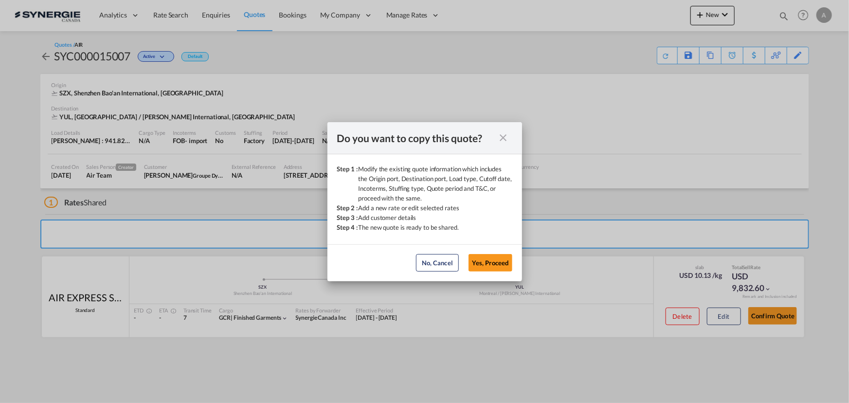
click at [489, 265] on button "Yes, Proceed" at bounding box center [490, 263] width 44 height 18
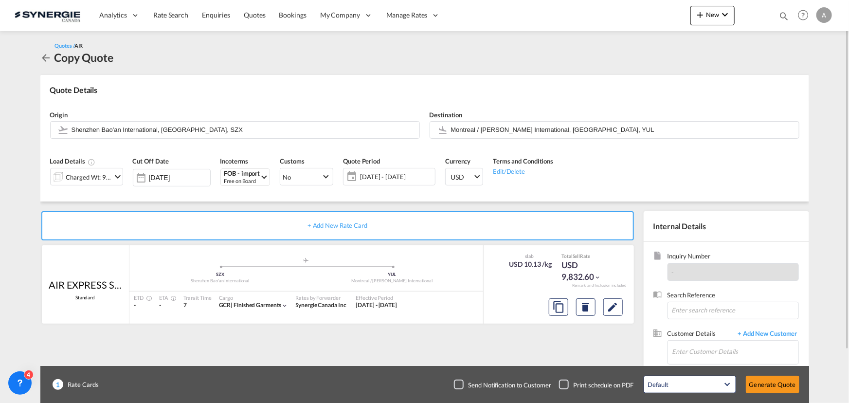
click at [90, 173] on div "Charged Wt: 941.82 KG" at bounding box center [89, 177] width 46 height 14
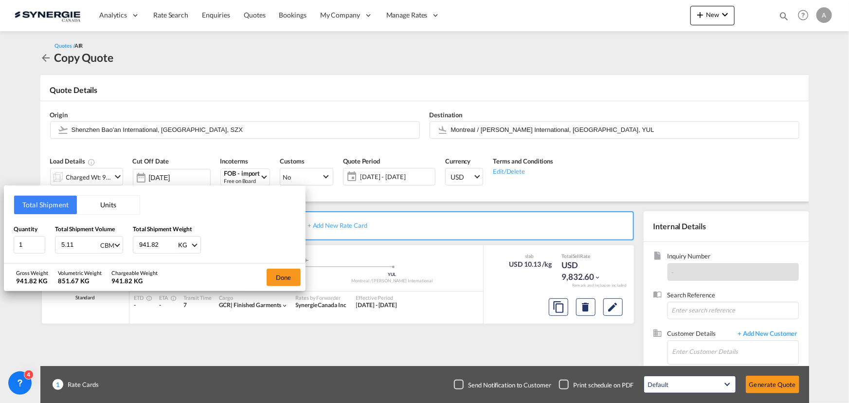
click at [110, 243] on div "CBM" at bounding box center [107, 245] width 14 height 8
click at [116, 297] on md-option "KG" at bounding box center [125, 291] width 66 height 23
drag, startPoint x: 84, startPoint y: 245, endPoint x: 0, endPoint y: 235, distance: 84.2
click at [0, 235] on div "Total Shipment Units Quantity 1 Total Shipment Volume 5.11 KG Total Shipment We…" at bounding box center [424, 201] width 849 height 403
type input "4"
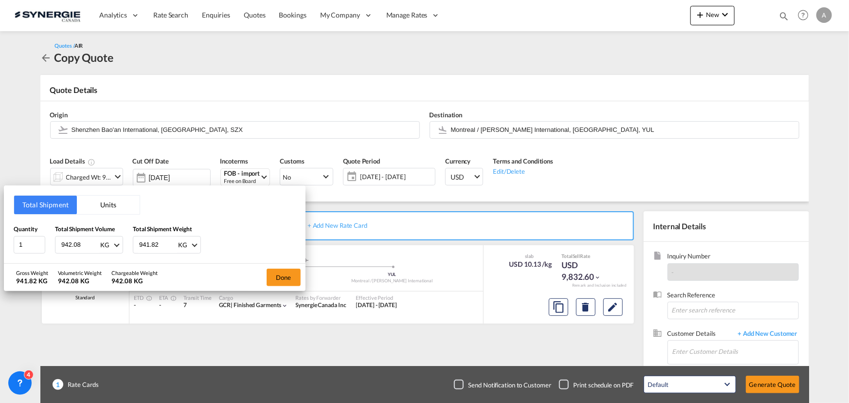
type input "942.08"
drag, startPoint x: 161, startPoint y: 247, endPoint x: 146, endPoint y: 248, distance: 14.6
click at [146, 248] on input "941.82" at bounding box center [157, 244] width 39 height 17
type input "942.08"
click at [282, 272] on button "Done" at bounding box center [284, 278] width 34 height 18
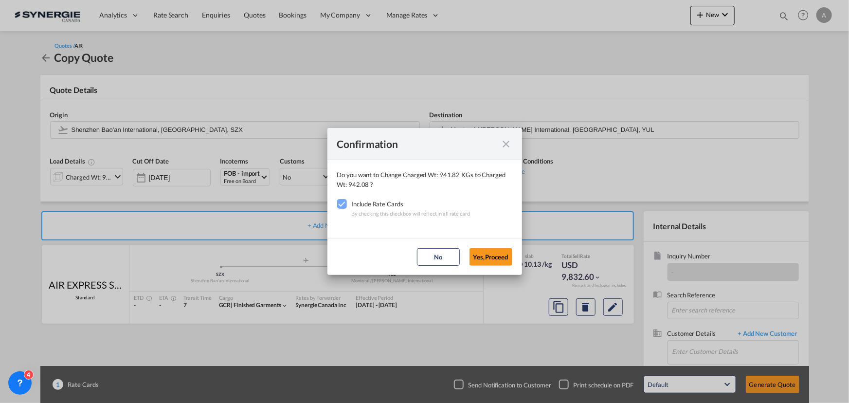
click at [480, 247] on md-dialog-actions "No Yes,Proceed" at bounding box center [424, 256] width 195 height 37
click at [485, 254] on button "Yes,Proceed" at bounding box center [490, 257] width 43 height 18
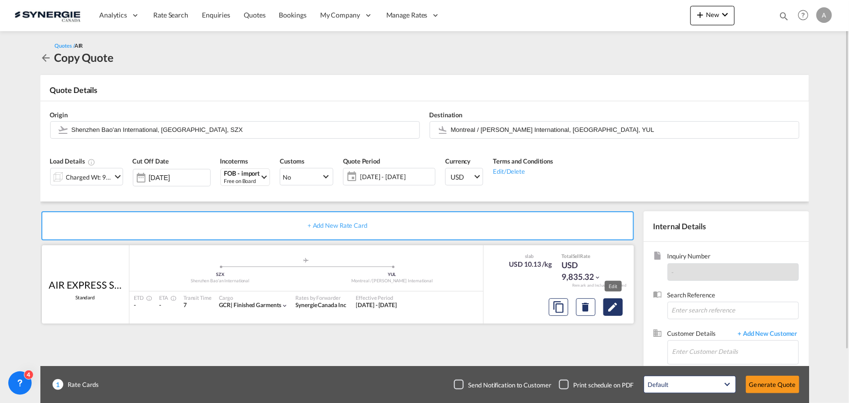
click at [610, 306] on md-icon "Edit" at bounding box center [613, 307] width 12 height 12
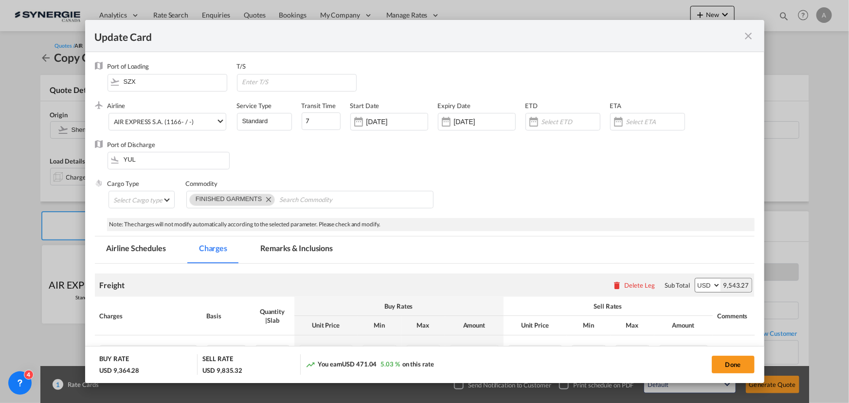
select select "chargeable_weight"
click at [477, 124] on input "[DATE]" at bounding box center [484, 122] width 61 height 8
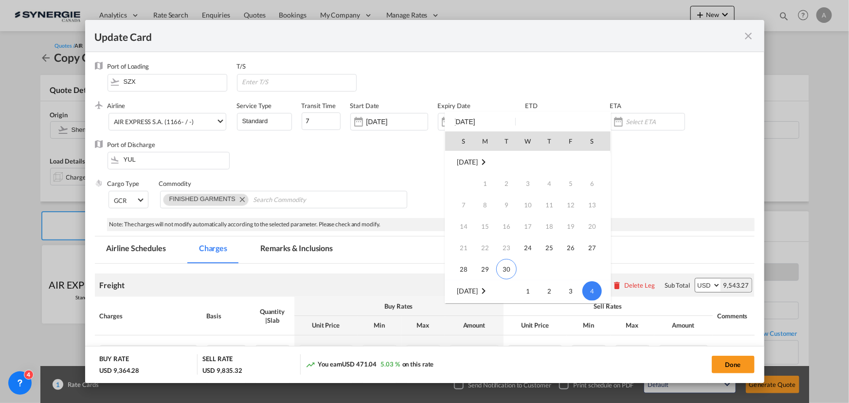
scroll to position [129, 0]
click at [411, 158] on div at bounding box center [424, 201] width 849 height 403
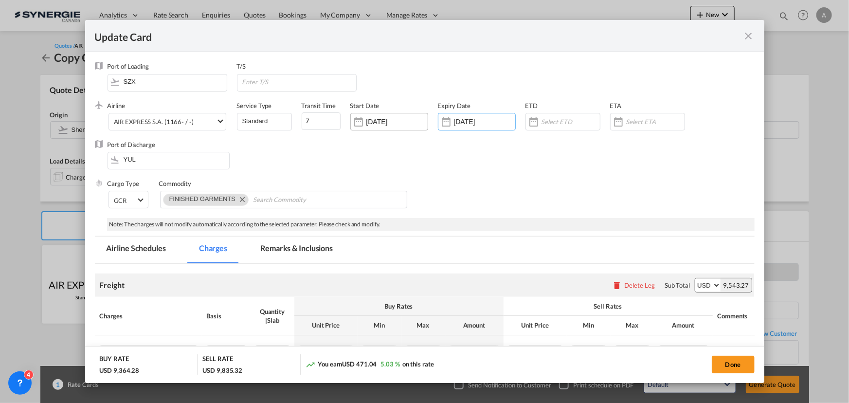
click at [404, 128] on div "[DATE]" at bounding box center [389, 122] width 78 height 18
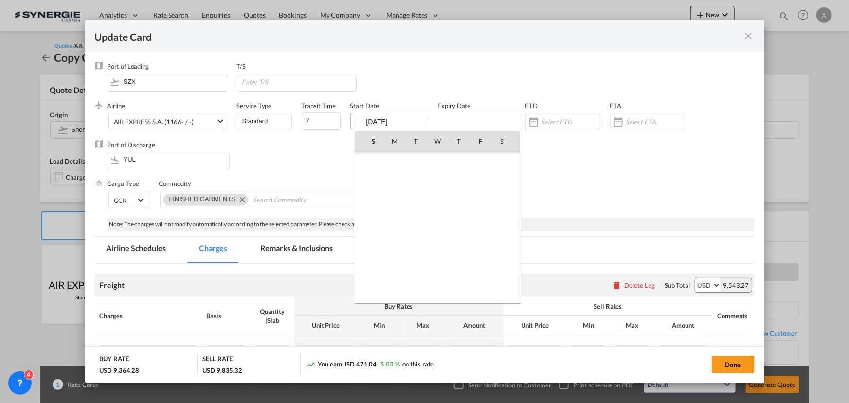
scroll to position [225347, 0]
click at [417, 268] on span "30" at bounding box center [416, 269] width 20 height 20
type input "[DATE]"
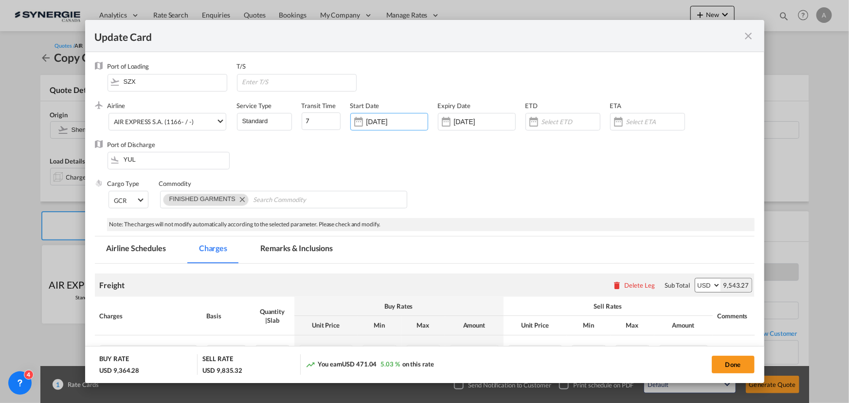
click at [559, 195] on div "Cargo Type GCR FAK GCR GDSM General Cargo Hazardous Cargo Ambient Foodstuff Chi…" at bounding box center [431, 198] width 647 height 39
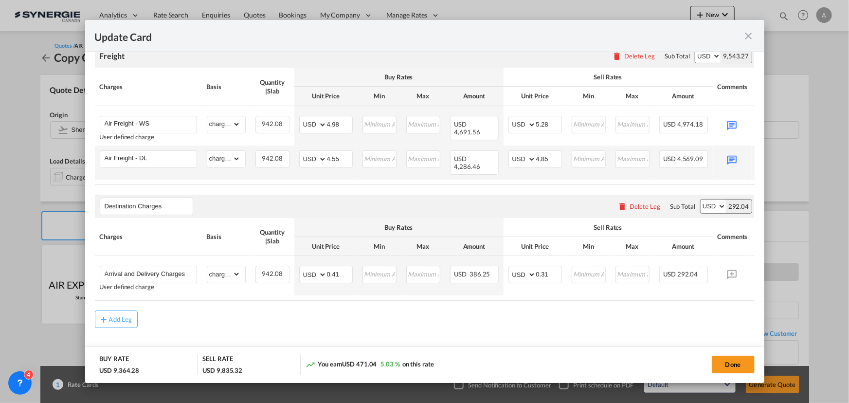
scroll to position [243, 0]
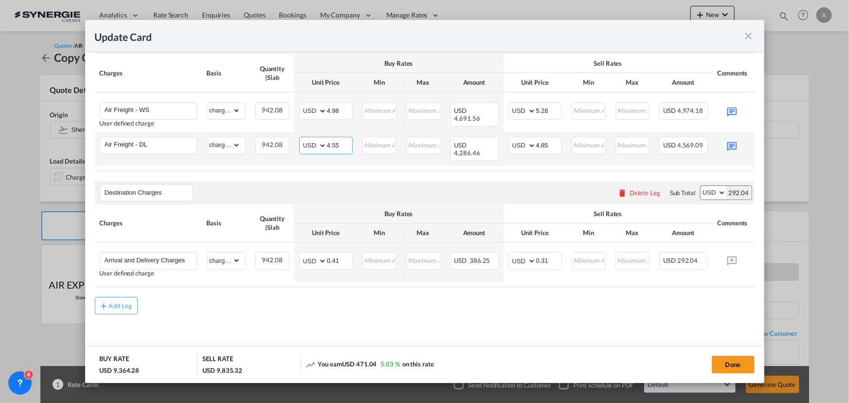
drag, startPoint x: 341, startPoint y: 146, endPoint x: 334, endPoint y: 146, distance: 7.3
click at [334, 146] on input "4.55" at bounding box center [339, 144] width 25 height 15
type input "4.59"
drag, startPoint x: 553, startPoint y: 110, endPoint x: 544, endPoint y: 110, distance: 8.3
click at [544, 110] on input "5.28" at bounding box center [548, 110] width 25 height 15
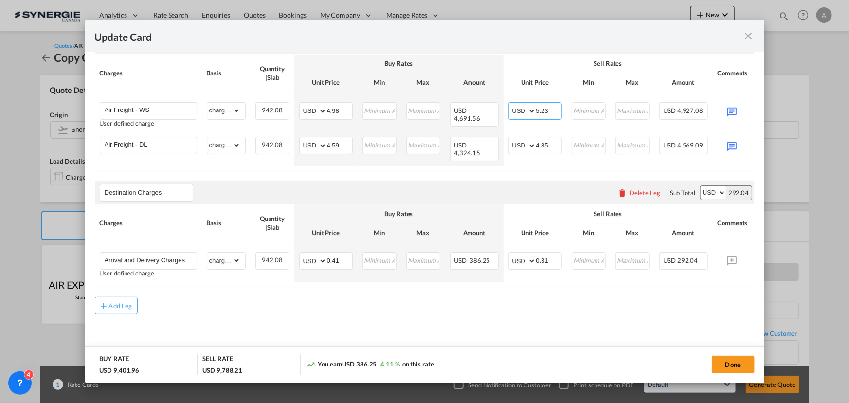
type input "5.23"
click at [543, 144] on input "4.85" at bounding box center [548, 144] width 25 height 15
type input "4.84"
drag, startPoint x: 552, startPoint y: 110, endPoint x: 541, endPoint y: 108, distance: 10.5
click at [541, 108] on input "5.23" at bounding box center [548, 110] width 25 height 15
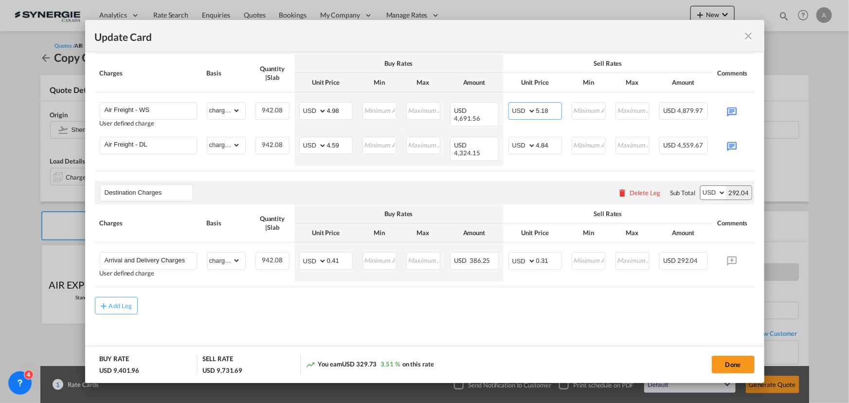
type input "5.18"
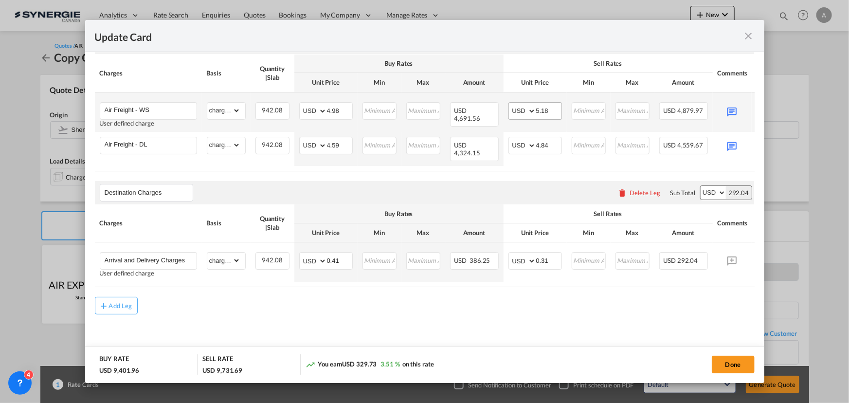
scroll to position [198, 0]
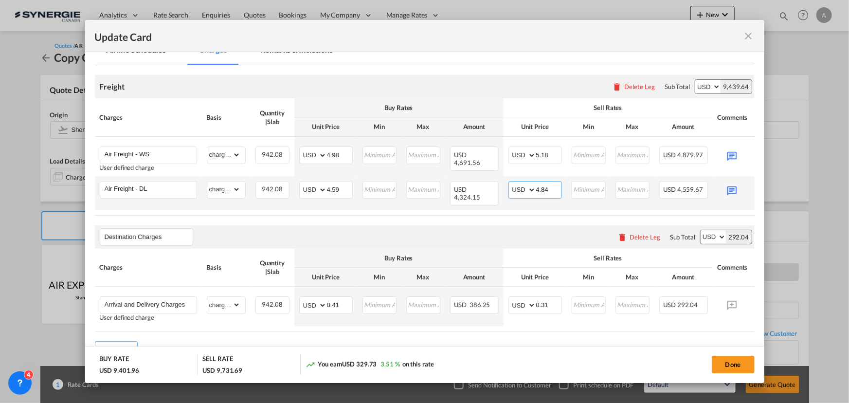
drag, startPoint x: 549, startPoint y: 189, endPoint x: 541, endPoint y: 192, distance: 8.8
click at [541, 192] on input "4.84" at bounding box center [548, 188] width 25 height 15
type input "4.74"
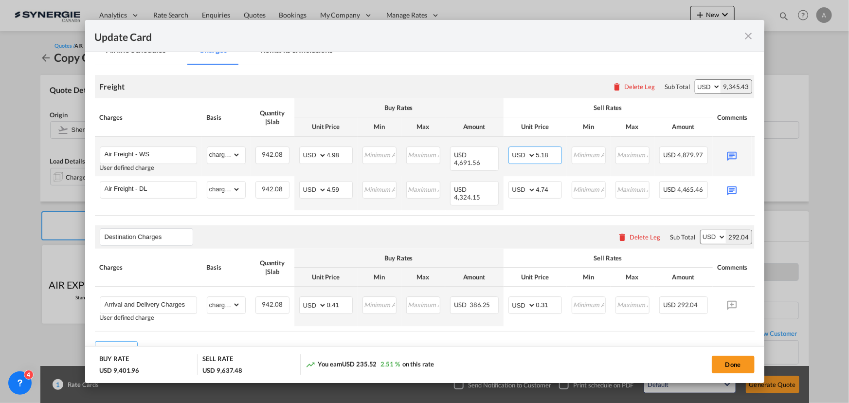
drag, startPoint x: 548, startPoint y: 155, endPoint x: 541, endPoint y: 154, distance: 6.8
click at [541, 154] on input "5.18" at bounding box center [548, 154] width 25 height 15
type input "5.23"
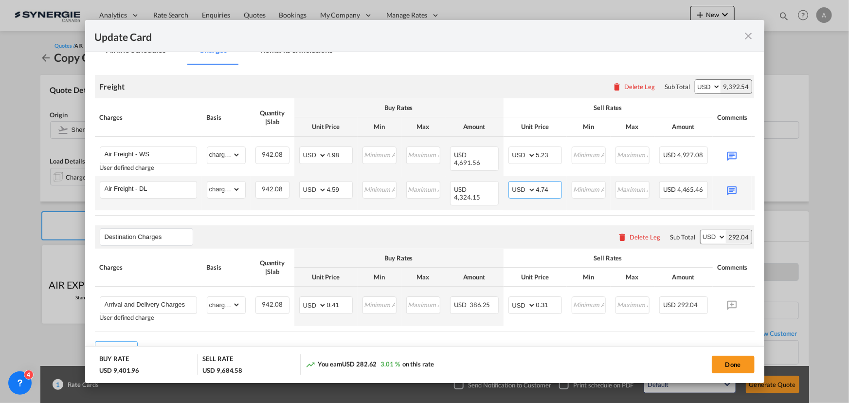
drag, startPoint x: 551, startPoint y: 188, endPoint x: 541, endPoint y: 188, distance: 9.7
click at [541, 188] on input "4.74" at bounding box center [548, 188] width 25 height 15
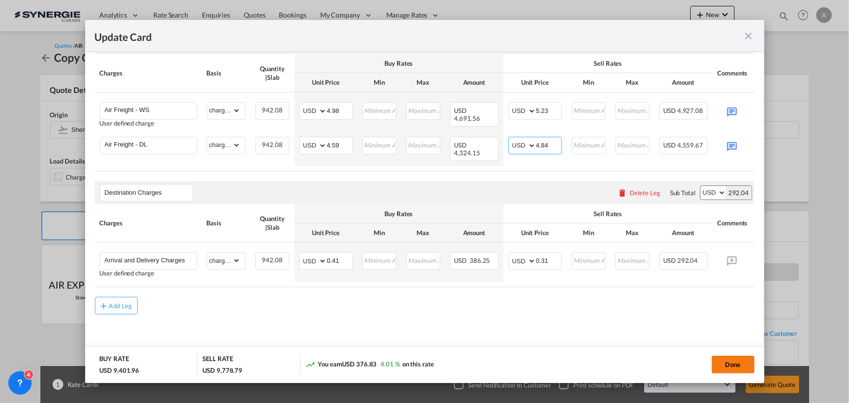
type input "4.84"
click at [726, 361] on button "Done" at bounding box center [733, 365] width 43 height 18
type input "[DATE]"
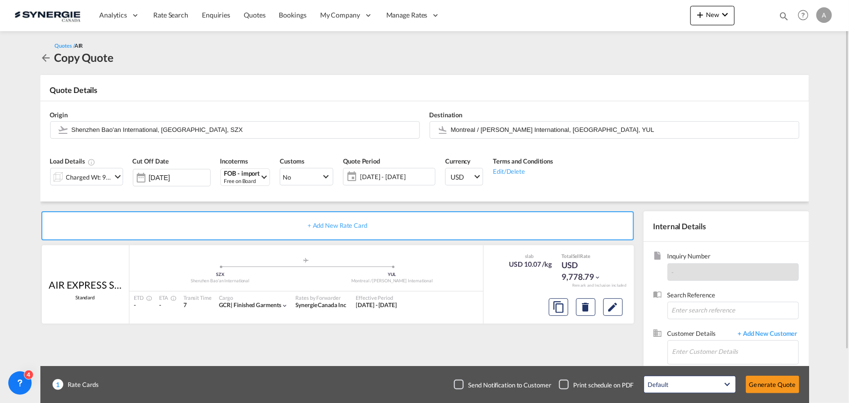
scroll to position [60, 0]
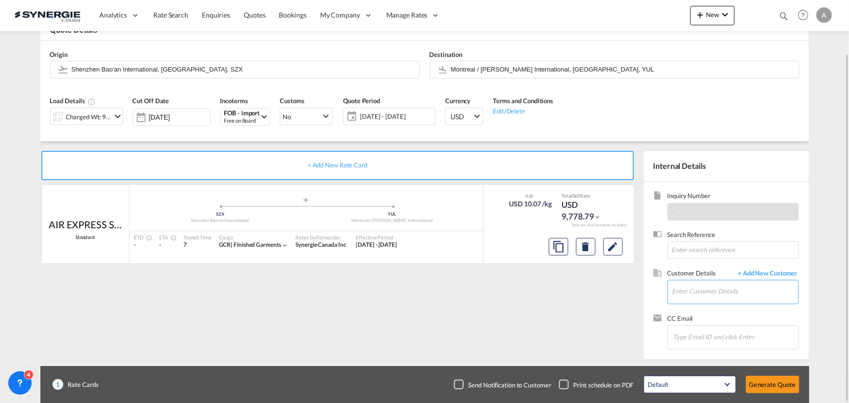
click at [698, 285] on input "Enter Customer Details" at bounding box center [735, 291] width 126 height 22
click at [703, 269] on div "Marc Sutton msutton@ dynamite .ca | Groupe Dynamite" at bounding box center [735, 266] width 126 height 26
type input "Groupe Dynamite, Marc Sutton, msutton@dynamite.ca"
click at [392, 114] on span "23 Sep - 16 Oct 2025" at bounding box center [396, 116] width 72 height 9
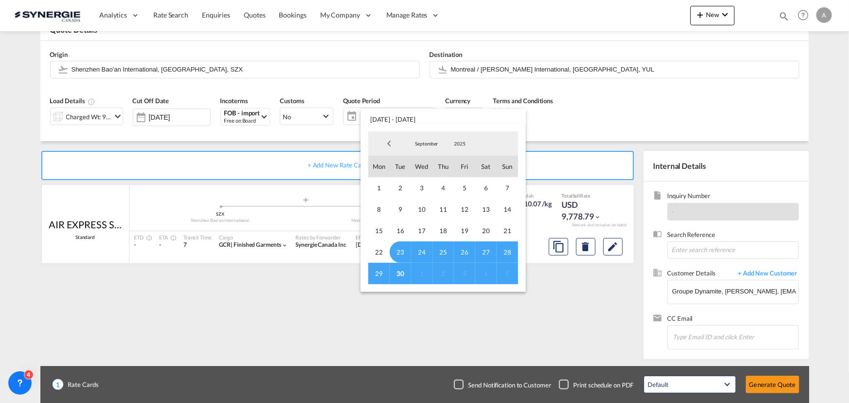
click at [400, 270] on span "30" at bounding box center [400, 273] width 21 height 21
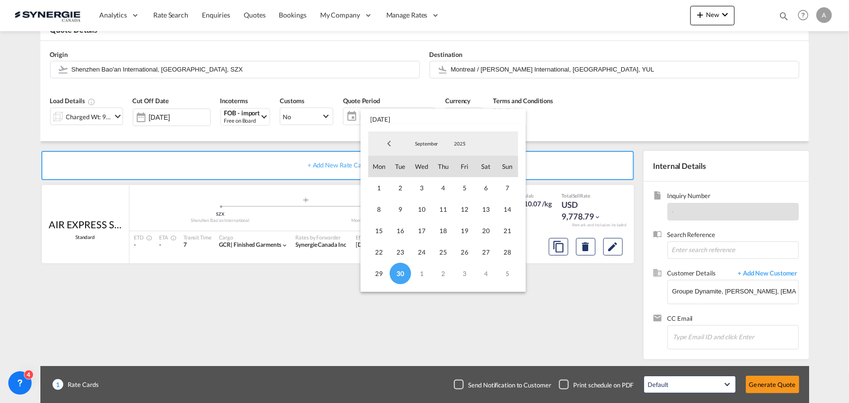
click at [429, 141] on span "September" at bounding box center [426, 143] width 31 height 7
click at [432, 171] on md-option "October" at bounding box center [436, 167] width 66 height 23
click at [444, 233] on span "16" at bounding box center [442, 230] width 21 height 21
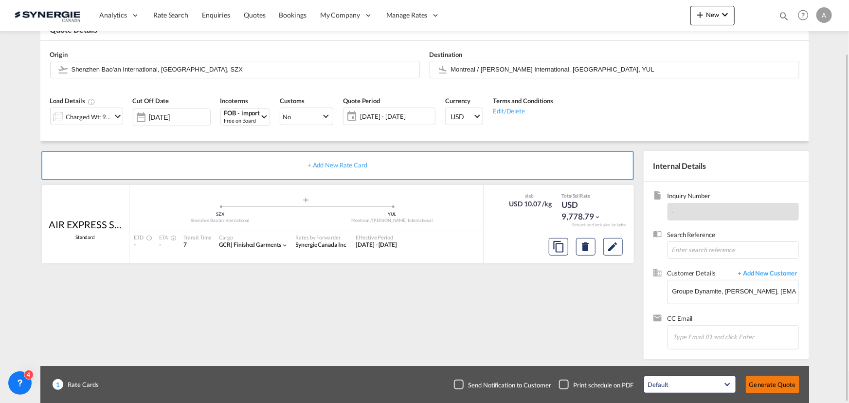
click at [764, 384] on button "Generate Quote" at bounding box center [773, 385] width 54 height 18
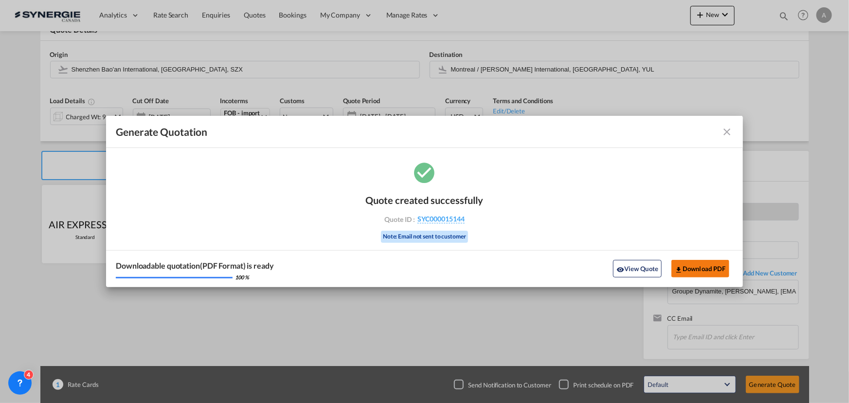
click at [708, 270] on button "Download PDF" at bounding box center [700, 269] width 58 height 18
click at [719, 131] on div "Generate Quotation Quote ..." at bounding box center [702, 132] width 62 height 12
click at [722, 129] on md-icon "icon-close fg-AAA8AD cursor m-0" at bounding box center [727, 132] width 12 height 12
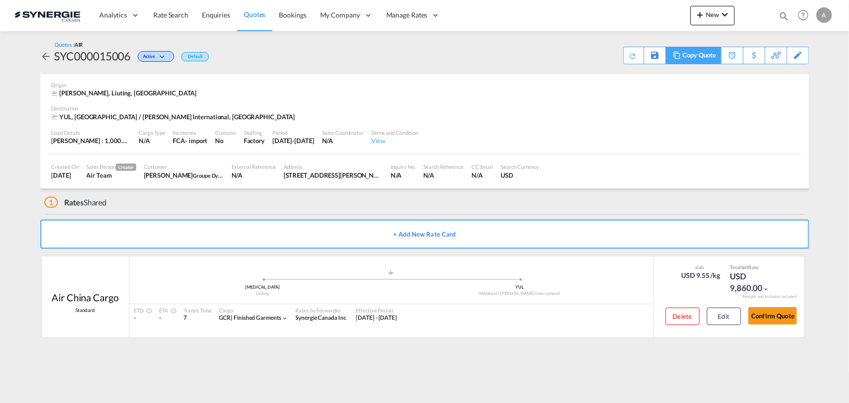
click at [705, 54] on div "Copy Quote" at bounding box center [699, 55] width 33 height 17
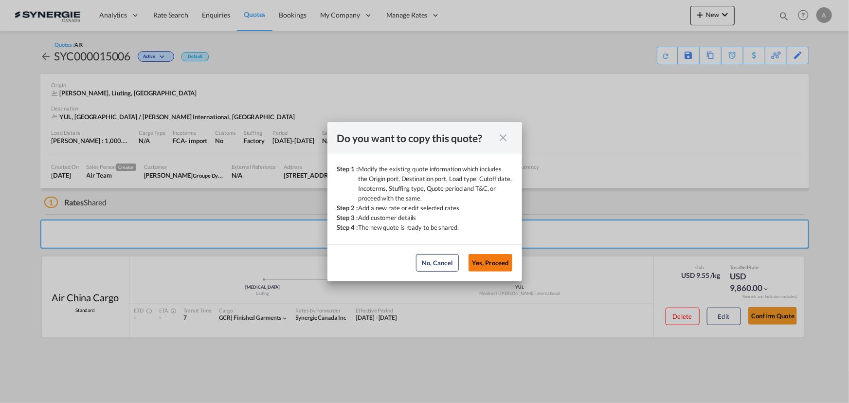
click at [502, 262] on button "Yes, Proceed" at bounding box center [490, 263] width 44 height 18
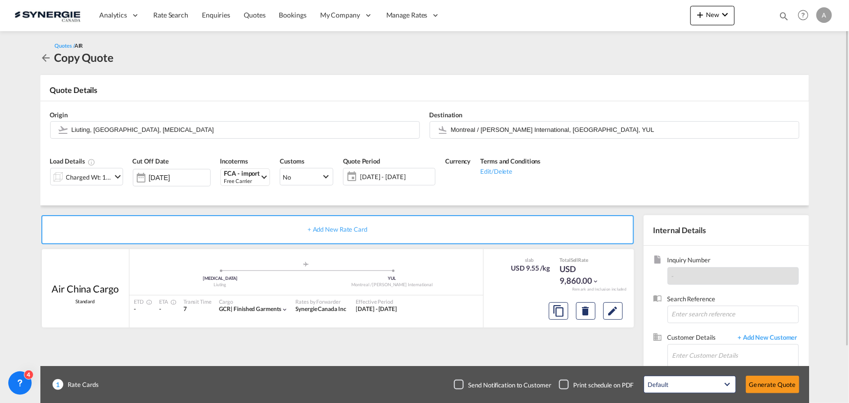
click at [358, 179] on span "[DATE] - [DATE]" at bounding box center [396, 177] width 77 height 14
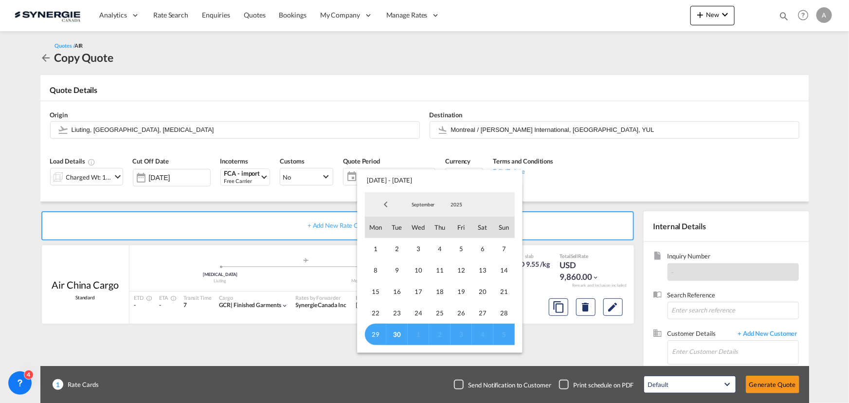
click at [395, 337] on span "30" at bounding box center [396, 334] width 21 height 21
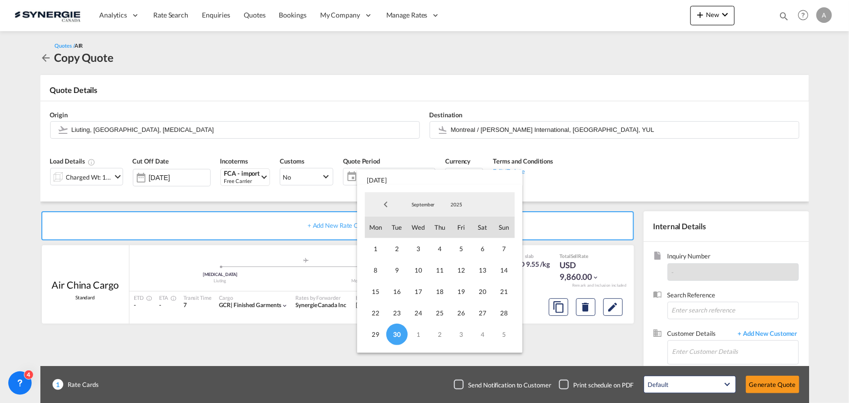
click at [423, 206] on span "September" at bounding box center [423, 204] width 31 height 7
click at [424, 231] on md-option "October" at bounding box center [433, 227] width 66 height 23
click at [436, 297] on span "16" at bounding box center [439, 291] width 21 height 21
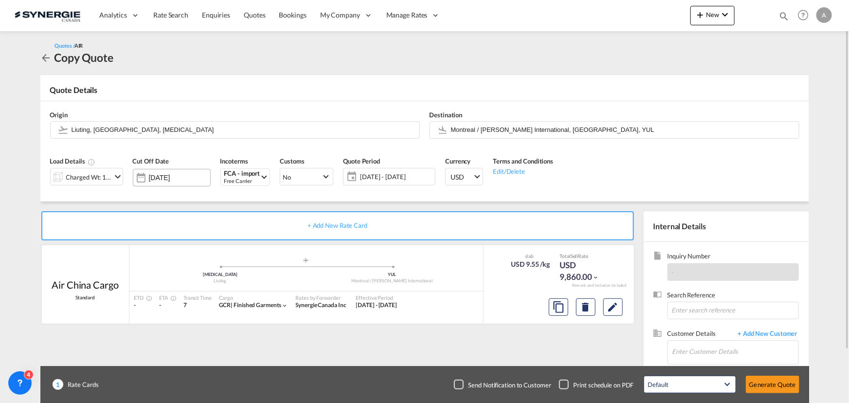
click at [185, 179] on input "[DATE]" at bounding box center [179, 178] width 61 height 8
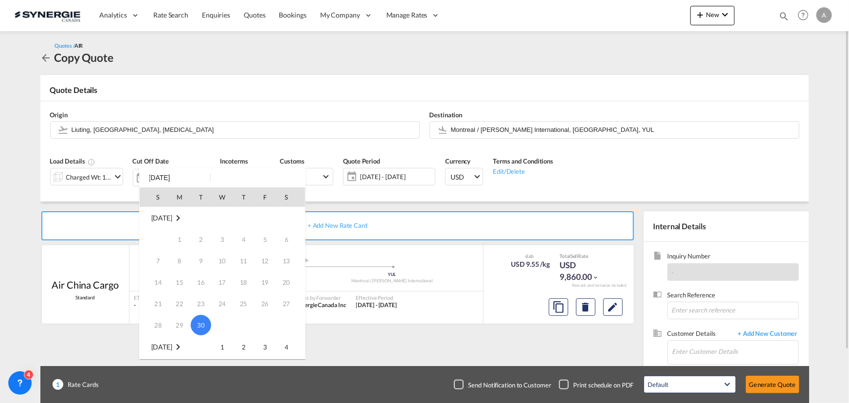
click at [286, 348] on span "4" at bounding box center [286, 346] width 19 height 19
type input "[DATE]"
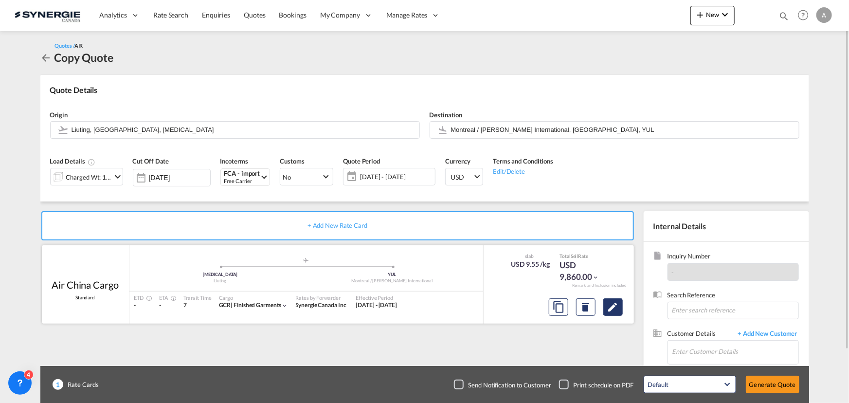
click at [612, 300] on button "Edit" at bounding box center [612, 307] width 19 height 18
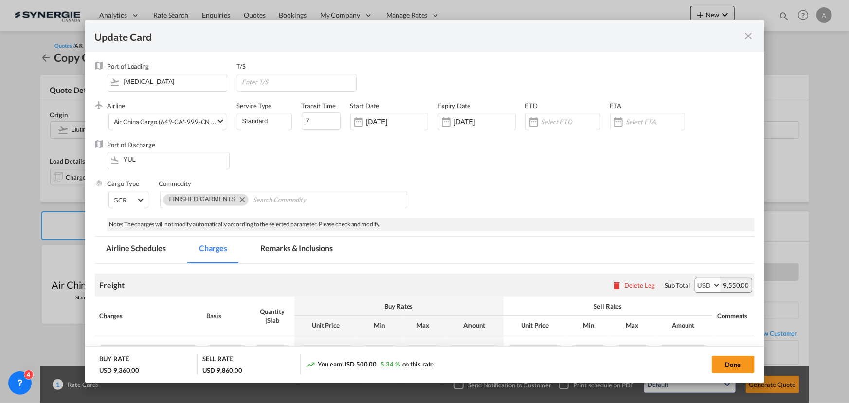
select select "chargeable_weight"
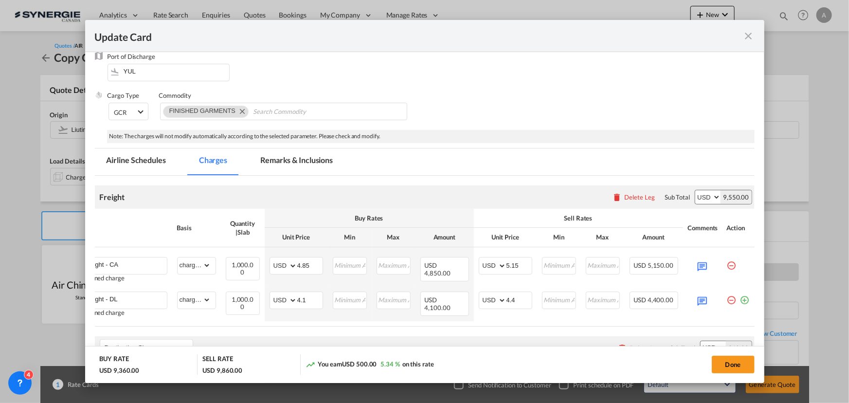
scroll to position [0, 36]
click at [727, 265] on md-icon "icon-minus-circle-outline red-400-fg pt-7" at bounding box center [732, 262] width 10 height 10
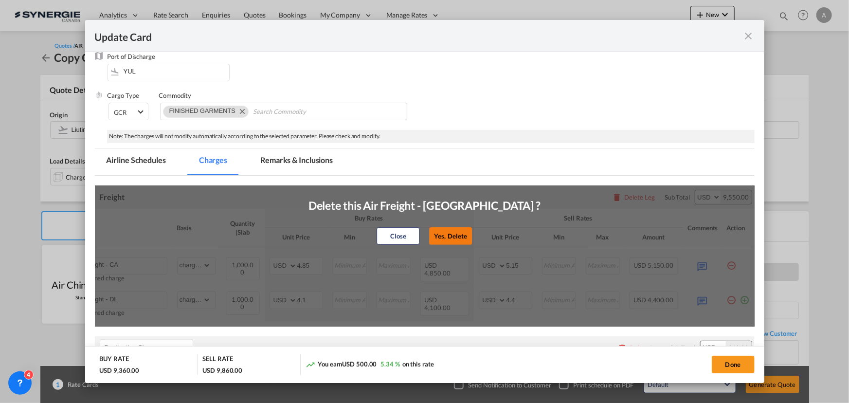
click at [449, 232] on button "Yes, Delete" at bounding box center [450, 236] width 43 height 18
type input "Air Freight - DL"
type input "4.1"
type input "4.4"
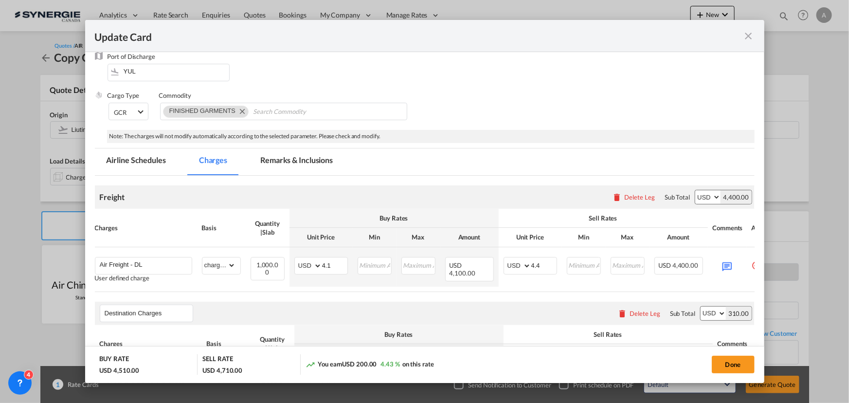
scroll to position [0, 4]
drag, startPoint x: 340, startPoint y: 263, endPoint x: 307, endPoint y: 263, distance: 32.1
click at [307, 263] on md-input-container "AED AFN ALL AMD ANG AOA ARS AUD AWG AZN BAM BBD BDT BGN BHD BIF BMD BND [PERSON…" at bounding box center [322, 266] width 54 height 18
type input "4.05"
click at [546, 268] on input "4.4" at bounding box center [544, 264] width 25 height 15
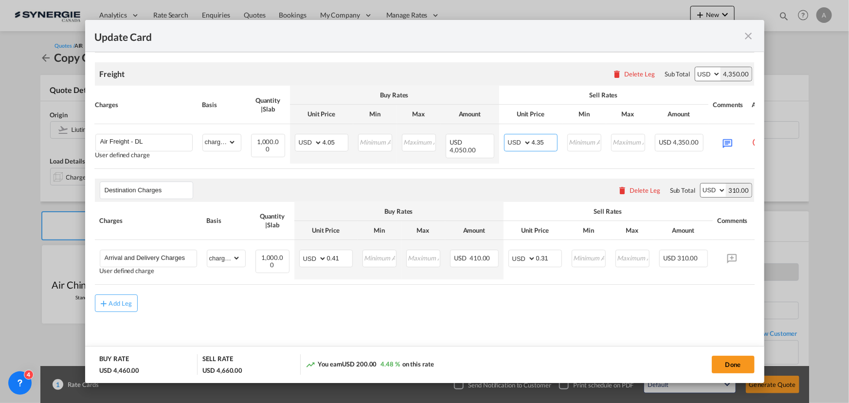
scroll to position [215, 0]
type input "4.35"
click at [738, 366] on button "Done" at bounding box center [733, 365] width 43 height 18
type input "[DATE]"
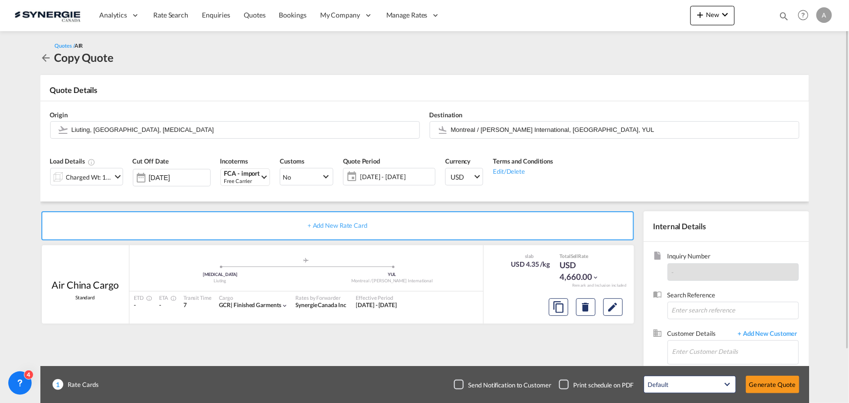
scroll to position [60, 0]
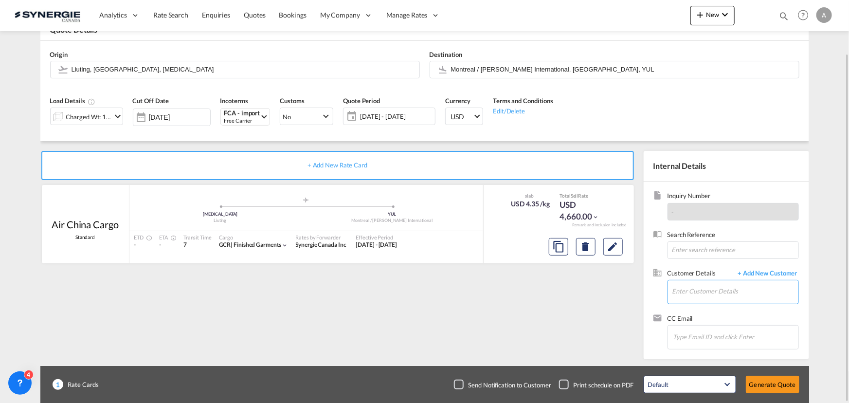
click at [700, 288] on input "Enter Customer Details" at bounding box center [735, 291] width 126 height 22
click at [713, 271] on div "[PERSON_NAME] msutton@ dynamite .ca | Groupe Dynamite" at bounding box center [735, 266] width 126 height 26
type input "Groupe Dynamite, [PERSON_NAME], [EMAIL_ADDRESS][DOMAIN_NAME]"
click at [769, 384] on button "Generate Quote" at bounding box center [773, 385] width 54 height 18
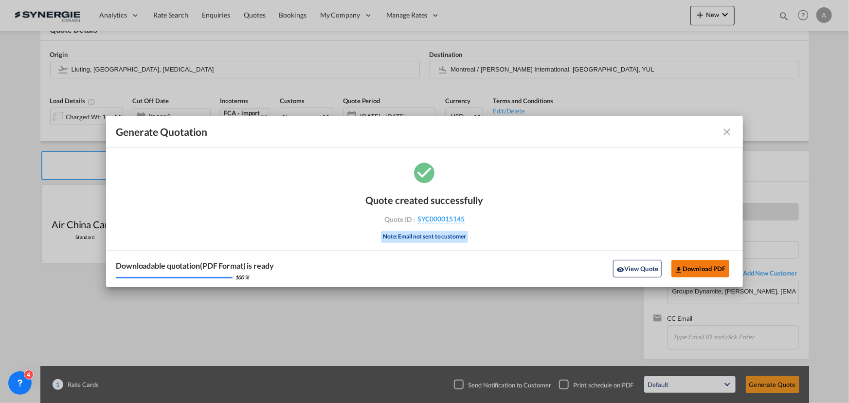
click at [688, 266] on button "Download PDF" at bounding box center [700, 269] width 58 height 18
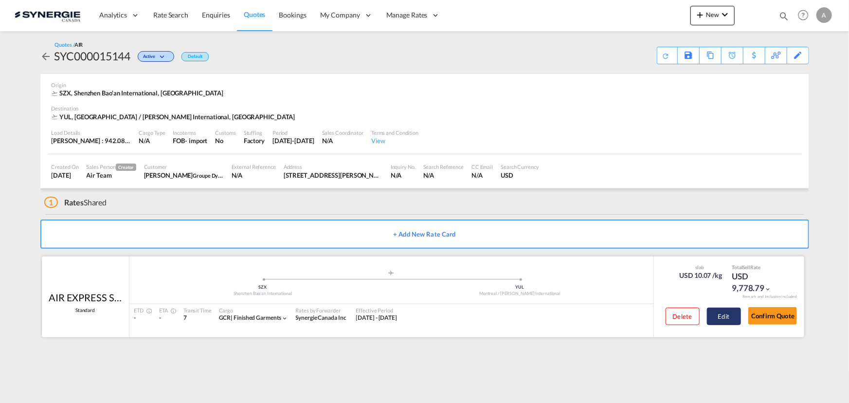
click at [724, 322] on button "Edit" at bounding box center [724, 316] width 34 height 18
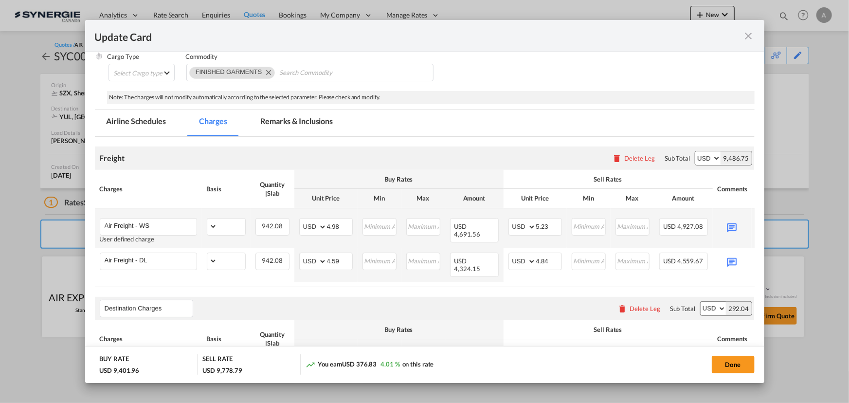
scroll to position [132, 0]
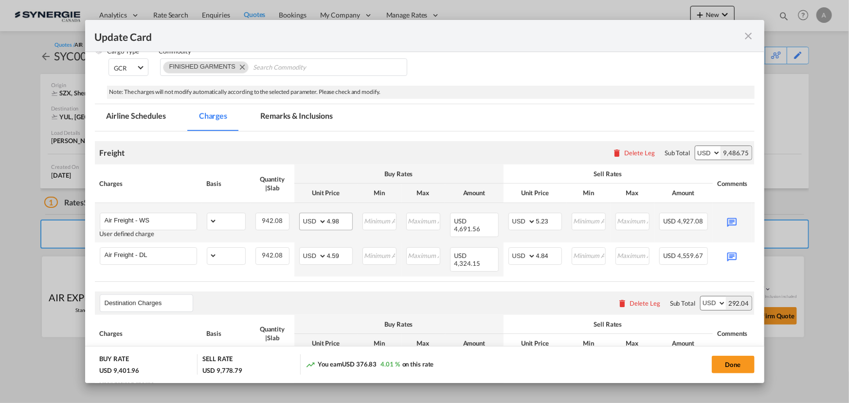
select select "chargeable_weight"
drag, startPoint x: 342, startPoint y: 221, endPoint x: 331, endPoint y: 220, distance: 10.7
click at [331, 220] on input "4.98" at bounding box center [339, 220] width 25 height 15
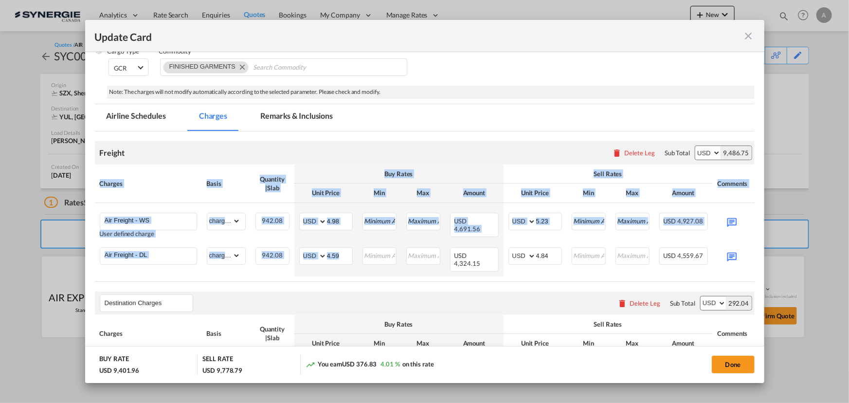
click at [308, 276] on div "Charges Basis Quantity | Slab Buy Rates Sell Rates Comments Action Unit Price M…" at bounding box center [425, 222] width 660 height 117
click at [341, 254] on input "4.59" at bounding box center [339, 255] width 25 height 15
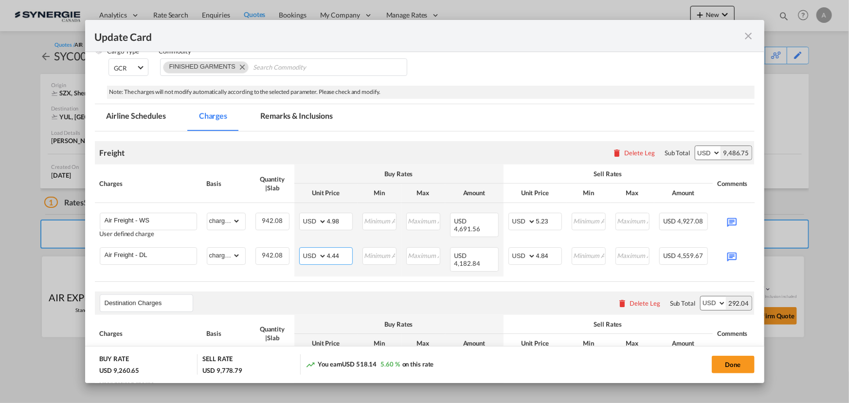
type input "4.44"
click at [540, 256] on input "4.84" at bounding box center [548, 255] width 25 height 15
type input "4.69"
click at [733, 366] on button "Done" at bounding box center [733, 365] width 43 height 18
type input "[DATE]"
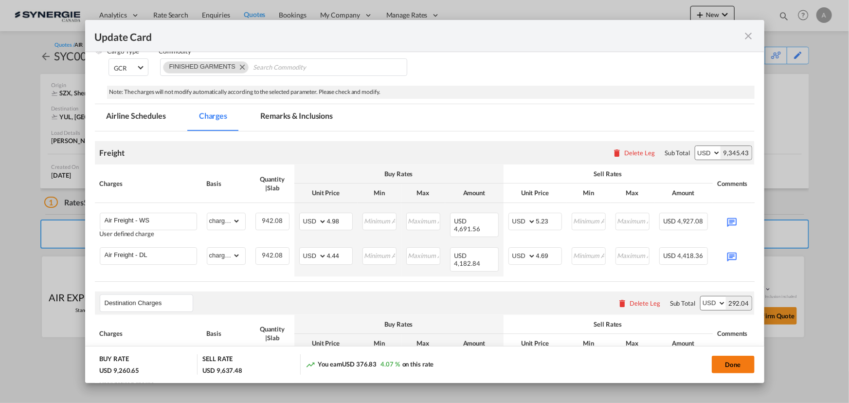
type input "[DATE]"
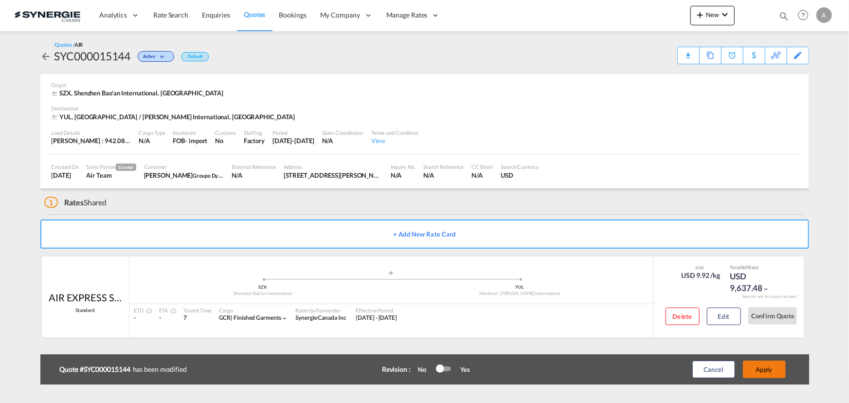
click at [757, 365] on button "Apply" at bounding box center [764, 369] width 43 height 18
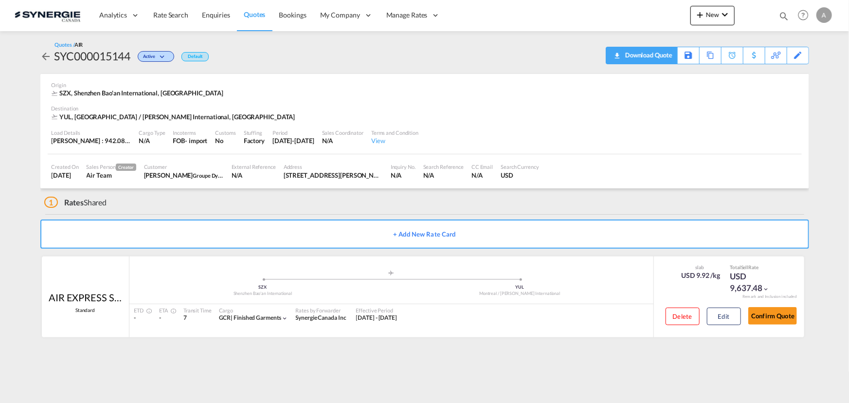
click at [667, 59] on div "Download Quote" at bounding box center [648, 55] width 50 height 16
